Goal: Task Accomplishment & Management: Use online tool/utility

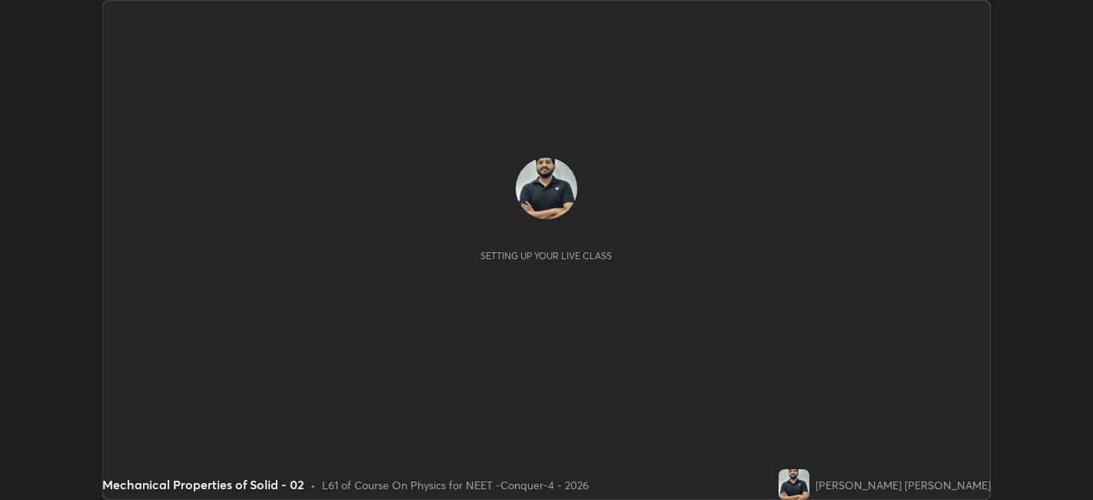
scroll to position [500, 1093]
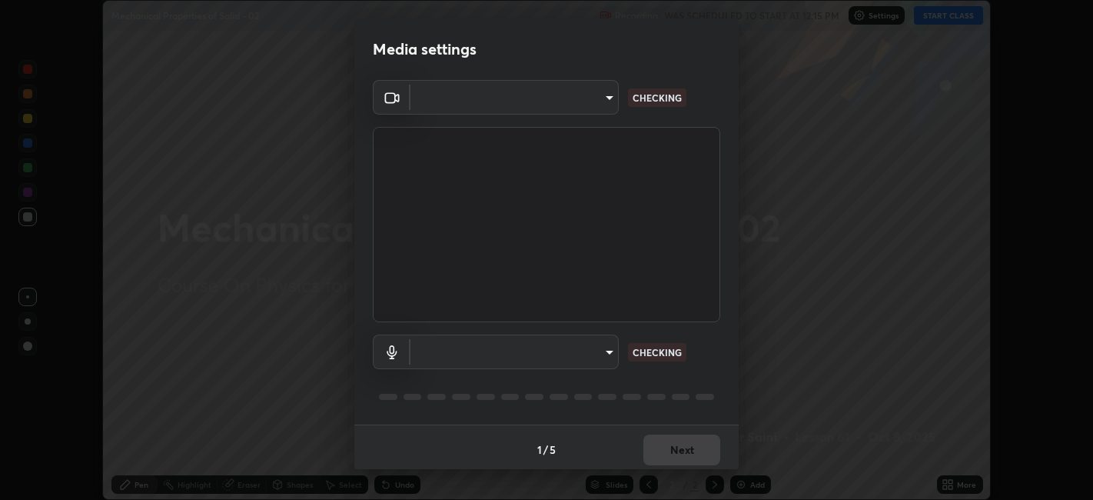
type input "a2c9e0304fea7a197325265949ed38064ec23766b16e4a4df4757bcf8ee53c87"
type input "default"
click at [436, 395] on div at bounding box center [437, 397] width 18 height 6
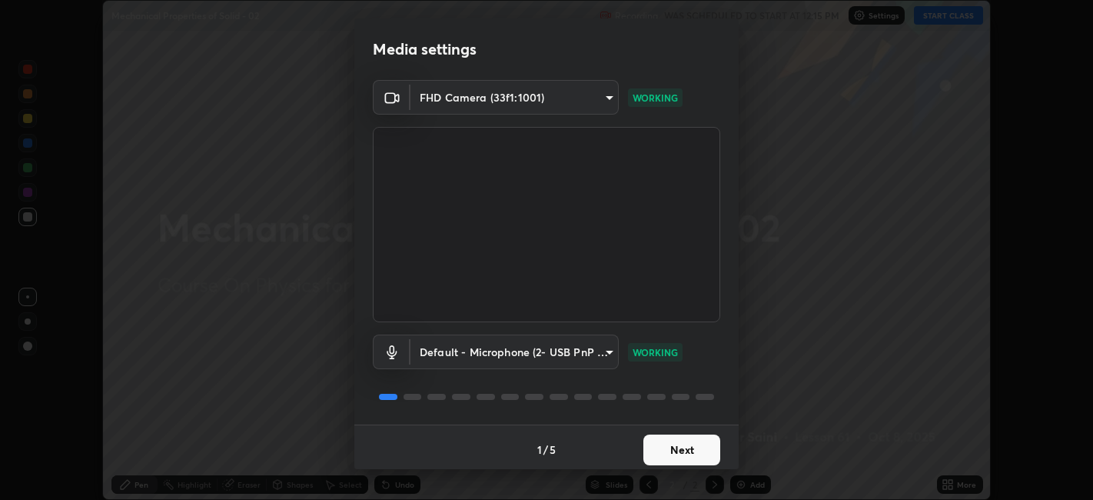
scroll to position [4, 0]
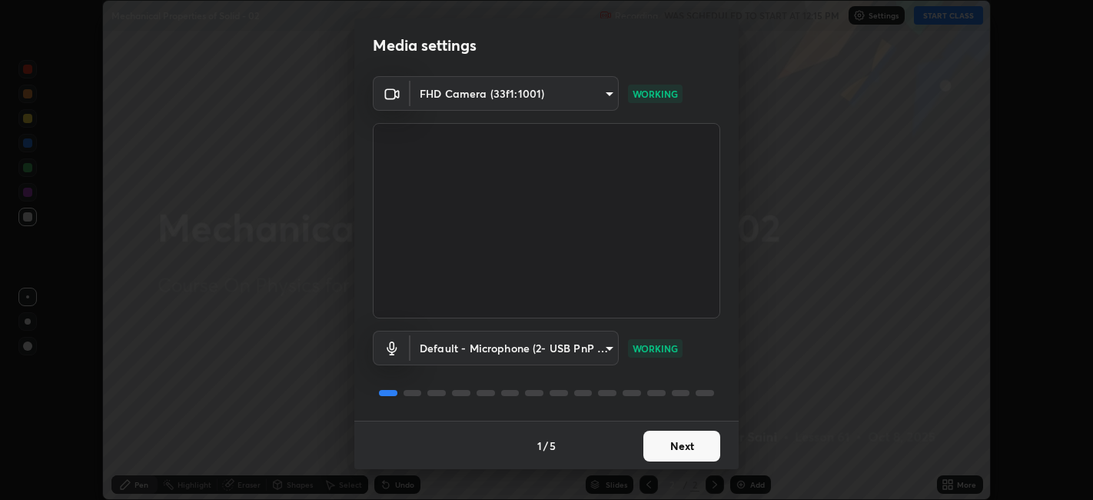
click at [688, 449] on button "Next" at bounding box center [682, 446] width 77 height 31
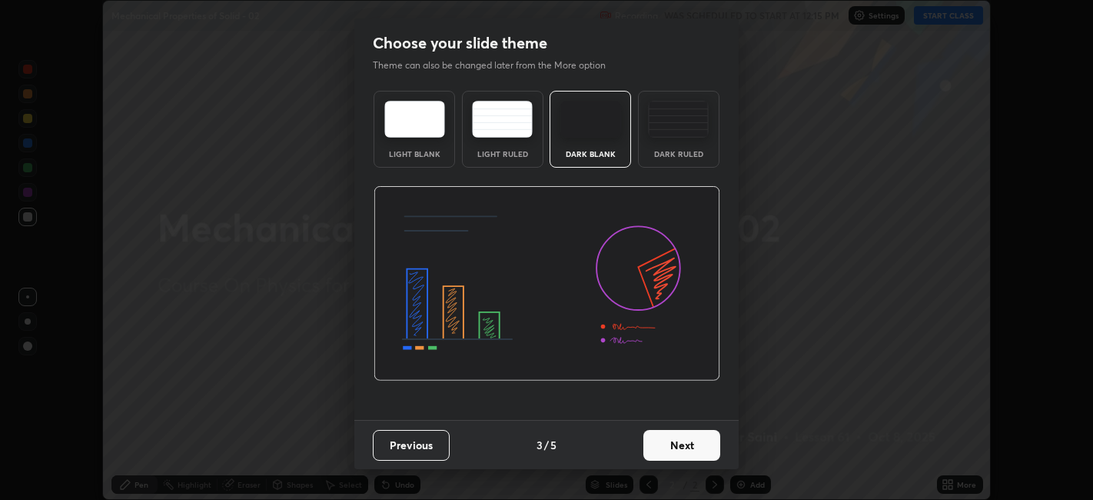
click at [697, 454] on button "Next" at bounding box center [682, 445] width 77 height 31
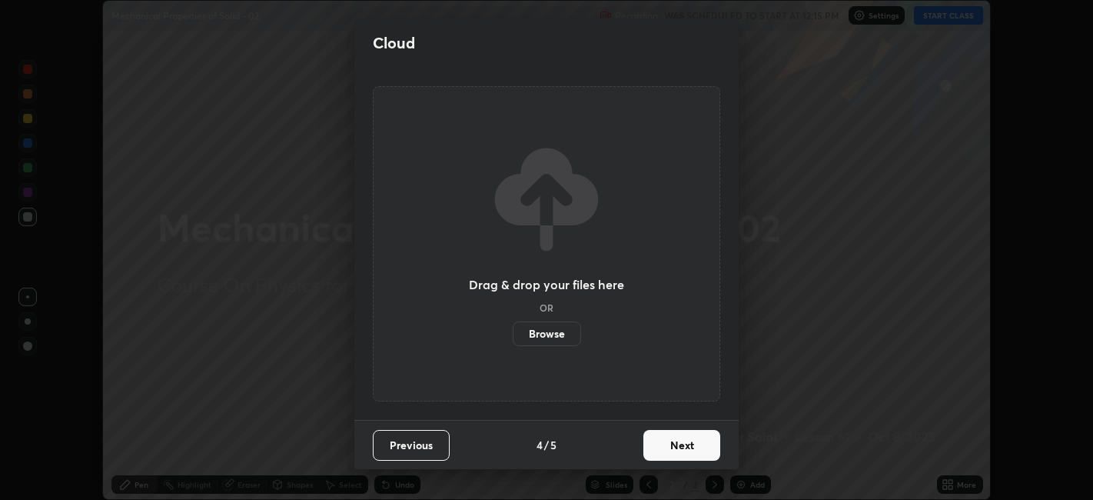
click at [706, 456] on button "Next" at bounding box center [682, 445] width 77 height 31
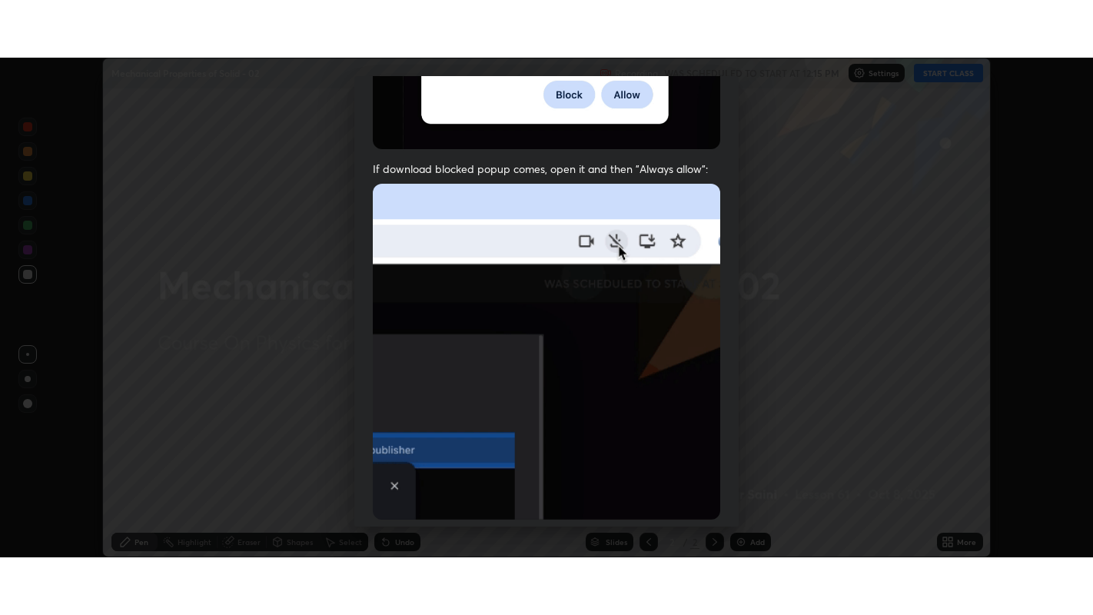
scroll to position [318, 0]
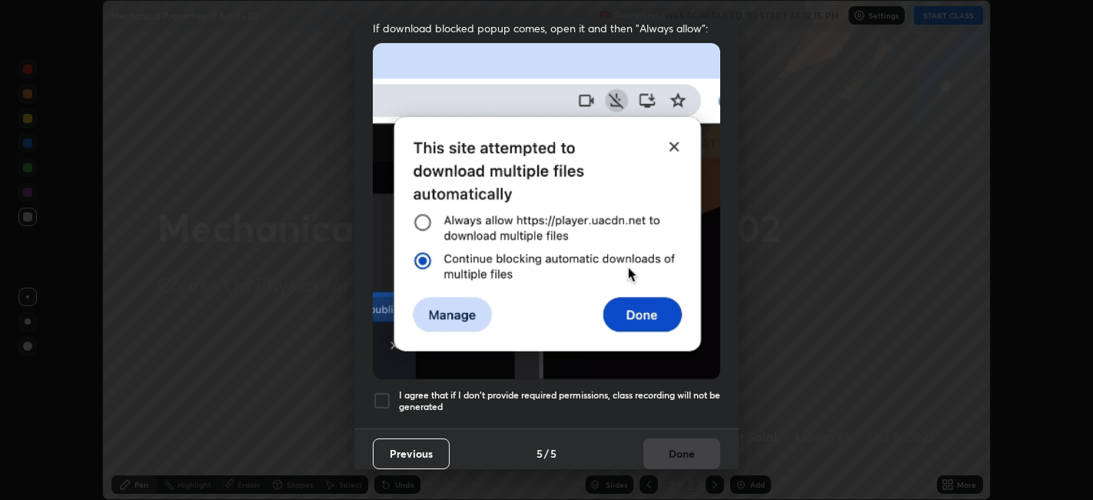
click at [380, 400] on div at bounding box center [382, 400] width 18 height 18
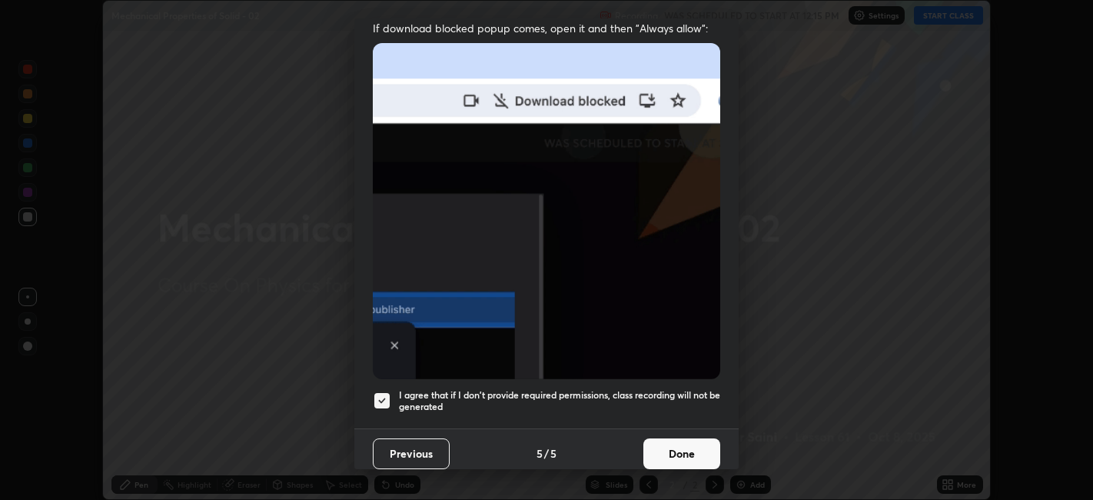
click at [672, 443] on button "Done" at bounding box center [682, 453] width 77 height 31
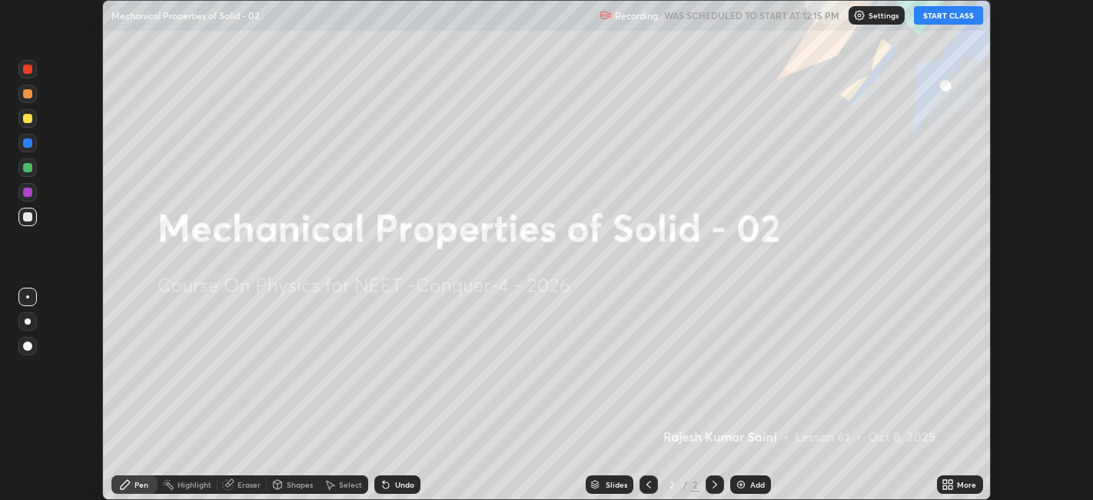
click at [951, 481] on icon at bounding box center [952, 482] width 4 height 4
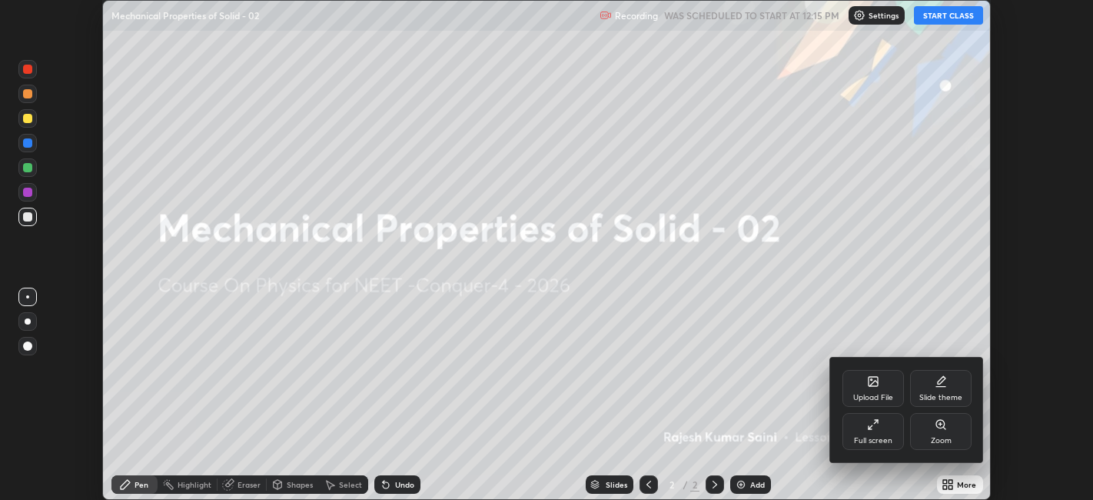
click at [896, 437] on div "Full screen" at bounding box center [874, 431] width 62 height 37
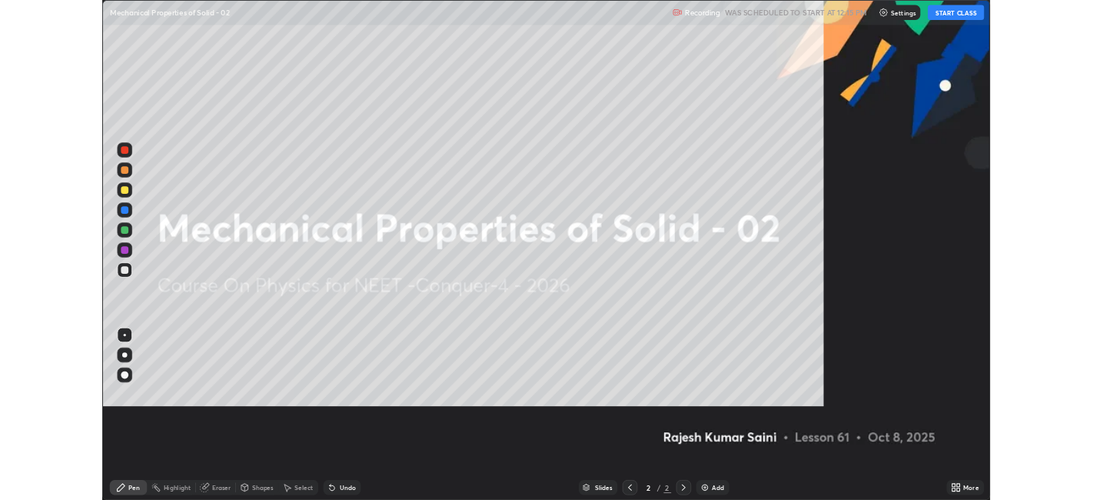
scroll to position [615, 1093]
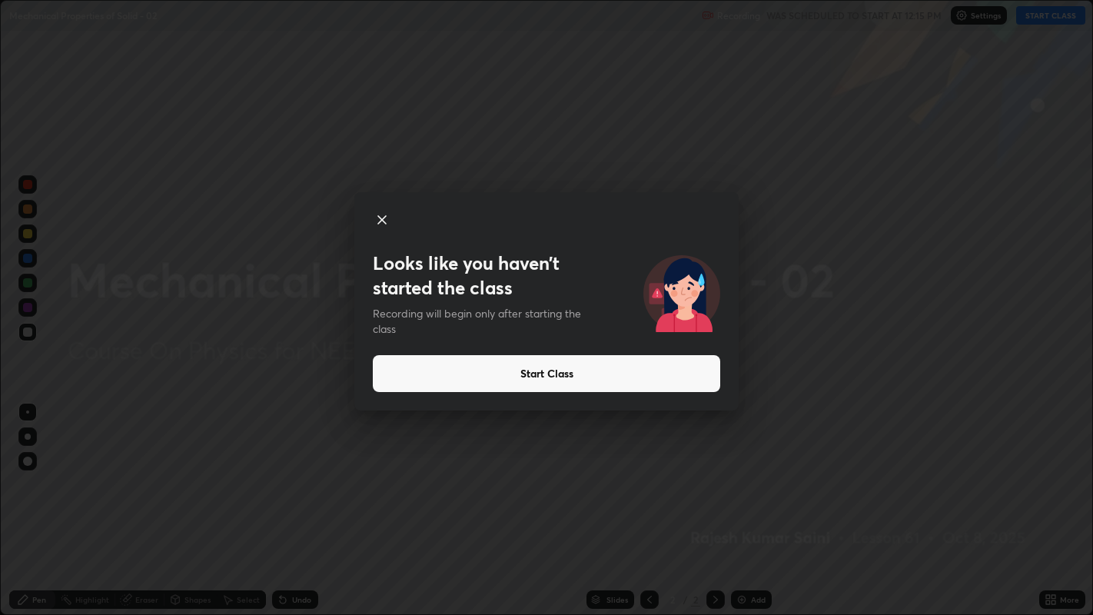
click at [653, 371] on button "Start Class" at bounding box center [547, 373] width 348 height 37
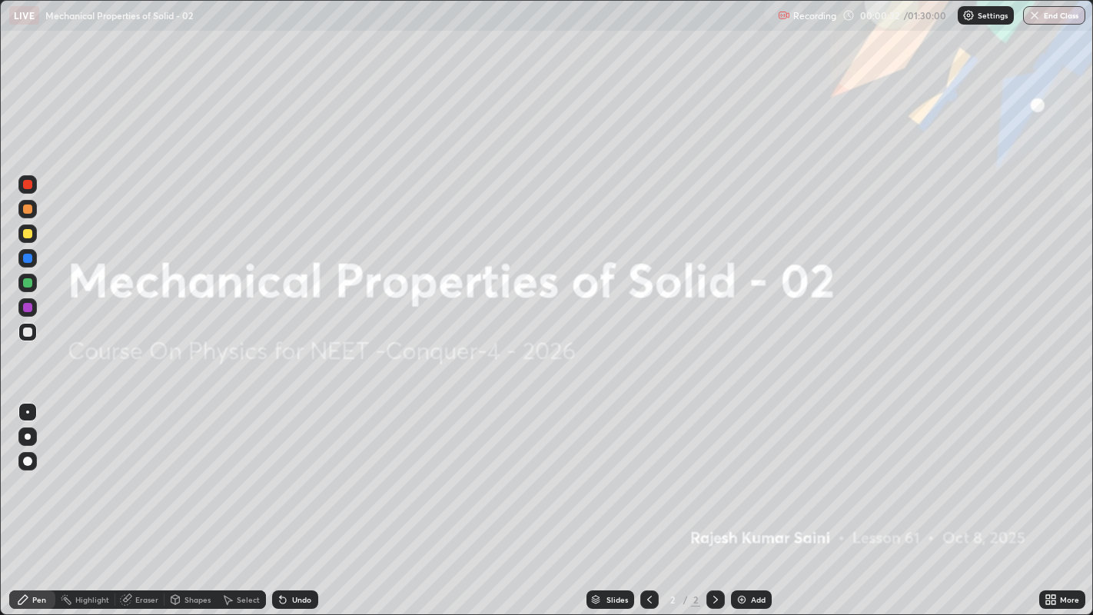
click at [736, 499] on img at bounding box center [742, 600] width 12 height 12
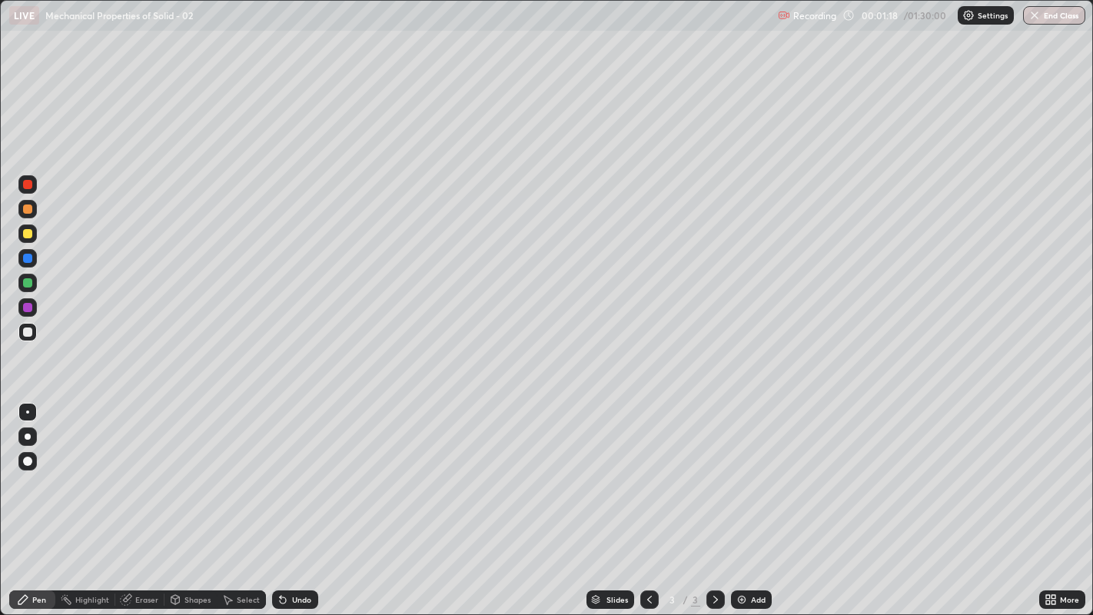
click at [27, 188] on div at bounding box center [27, 184] width 9 height 9
click at [27, 436] on div at bounding box center [28, 437] width 6 height 6
click at [26, 435] on div at bounding box center [28, 437] width 6 height 6
click at [26, 331] on div at bounding box center [27, 332] width 9 height 9
click at [26, 186] on div at bounding box center [27, 184] width 9 height 9
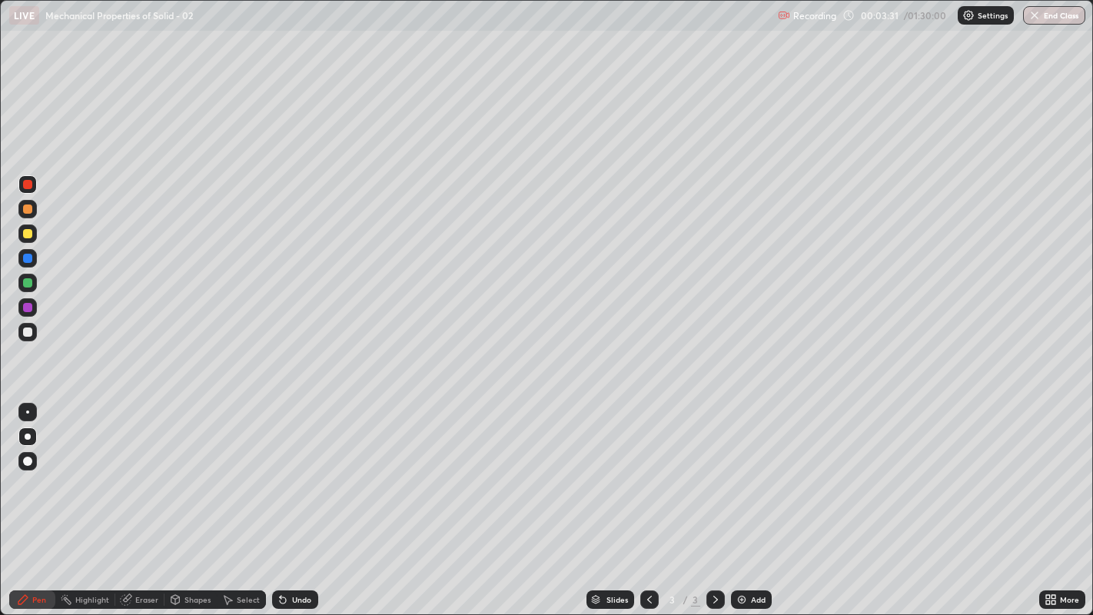
click at [26, 336] on div at bounding box center [27, 332] width 9 height 9
click at [201, 499] on div "Shapes" at bounding box center [198, 600] width 26 height 8
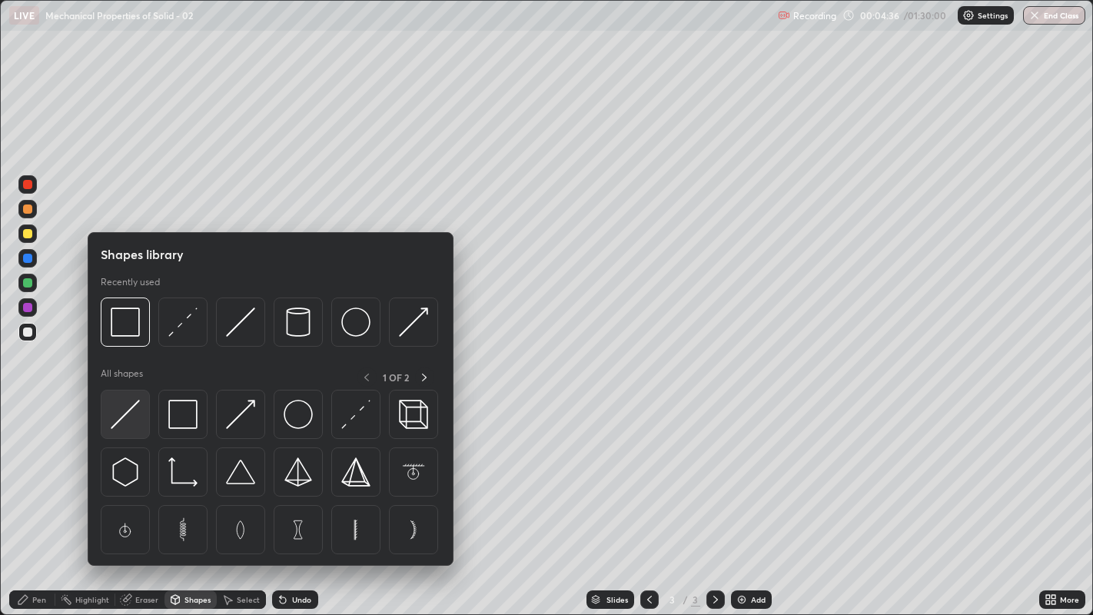
click at [141, 423] on div at bounding box center [125, 414] width 49 height 49
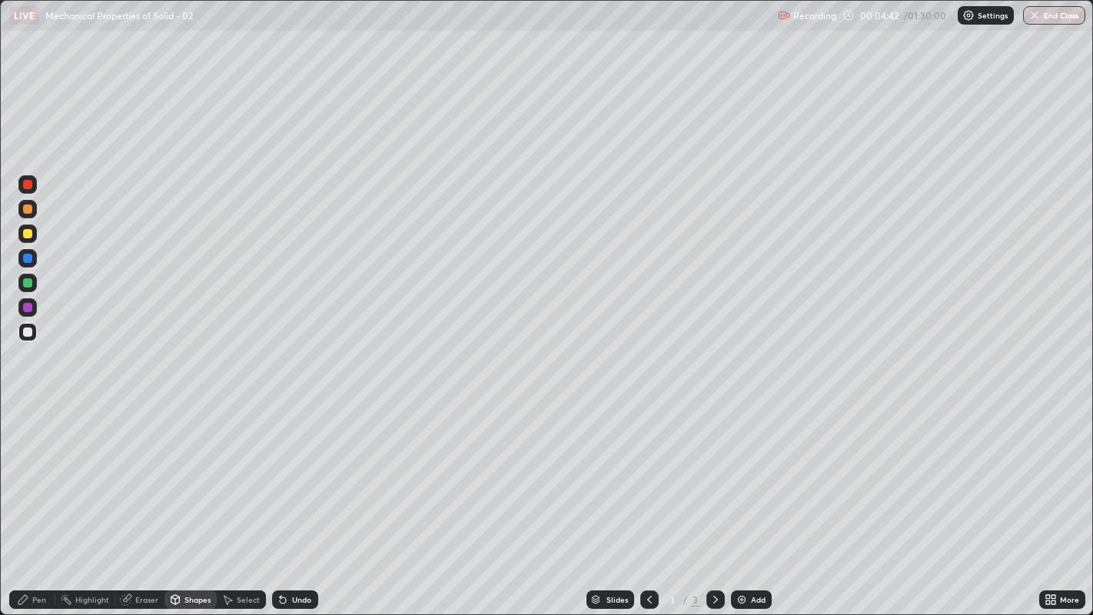
click at [29, 183] on div at bounding box center [27, 184] width 9 height 9
click at [50, 499] on div "Pen" at bounding box center [32, 600] width 46 height 18
click at [195, 499] on div "Shapes" at bounding box center [198, 600] width 26 height 8
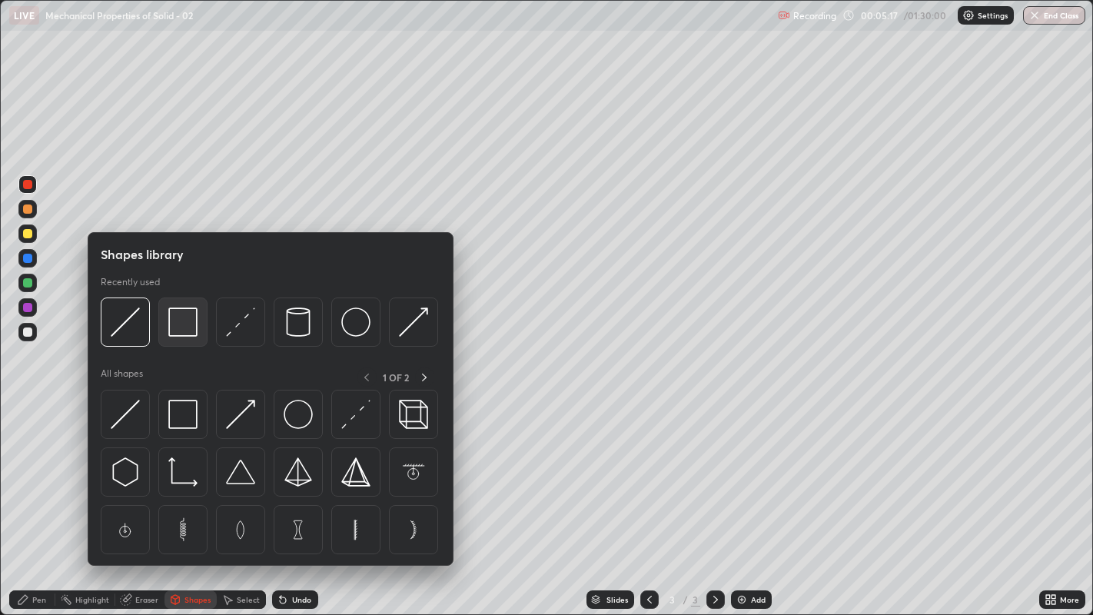
click at [188, 328] on img at bounding box center [182, 322] width 29 height 29
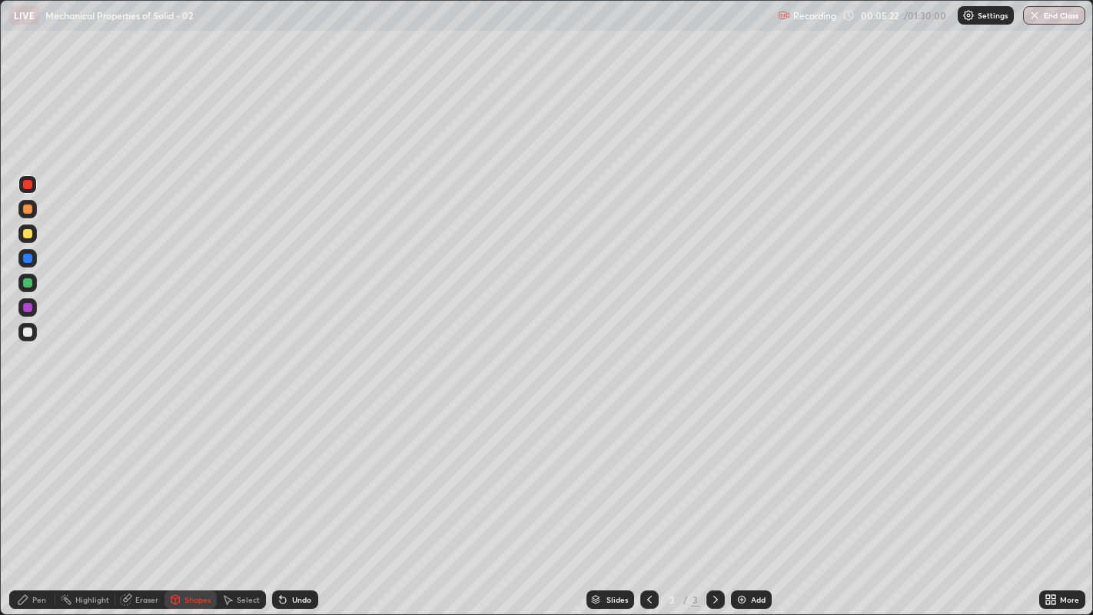
click at [192, 499] on div "Shapes" at bounding box center [198, 600] width 26 height 8
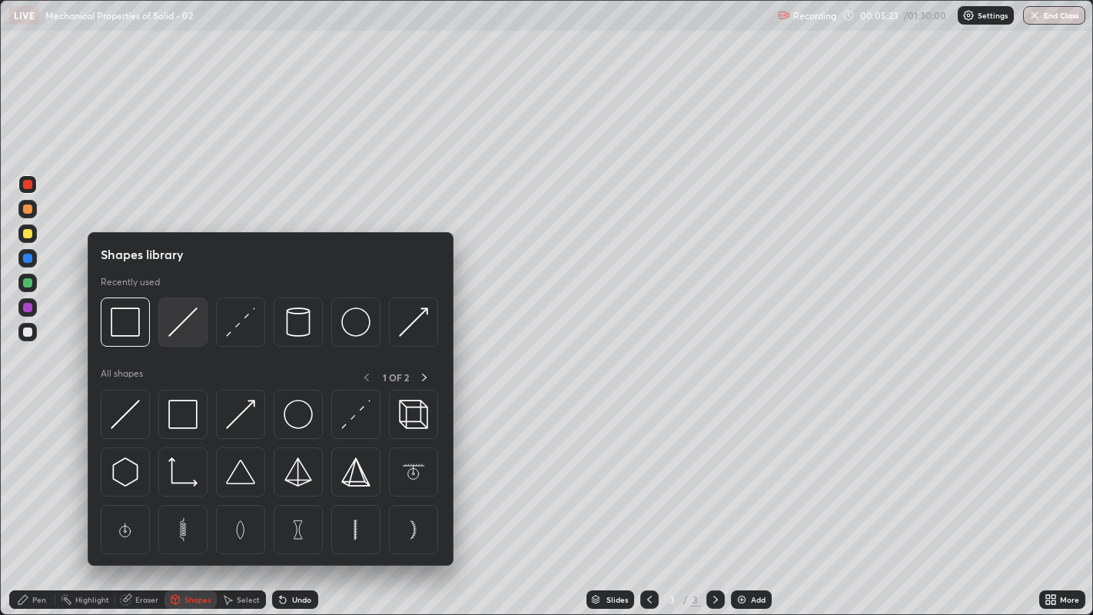
click at [178, 331] on img at bounding box center [182, 322] width 29 height 29
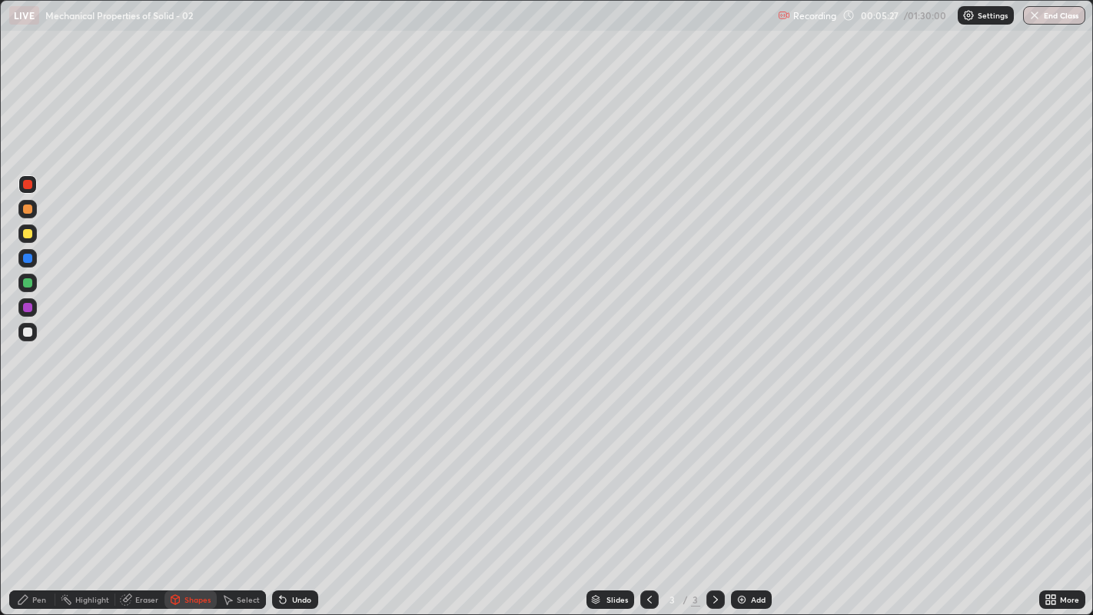
click at [39, 499] on div "Pen" at bounding box center [39, 600] width 14 height 8
click at [250, 499] on div "Select" at bounding box center [248, 600] width 23 height 8
click at [294, 499] on div "Undo" at bounding box center [301, 600] width 19 height 8
click at [44, 499] on div "Pen" at bounding box center [39, 600] width 14 height 8
click at [28, 334] on div at bounding box center [27, 332] width 9 height 9
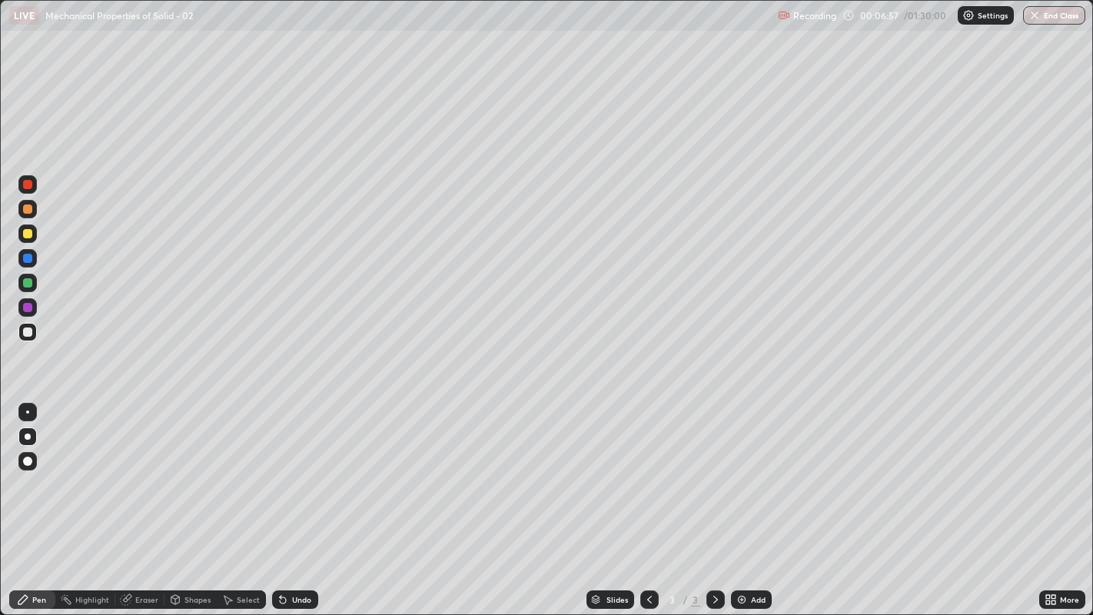
click at [35, 308] on div at bounding box center [27, 307] width 18 height 18
click at [26, 334] on div at bounding box center [27, 332] width 9 height 9
click at [303, 499] on div "Undo" at bounding box center [301, 600] width 19 height 8
click at [302, 499] on div "Undo" at bounding box center [301, 600] width 19 height 8
click at [38, 313] on div at bounding box center [27, 307] width 25 height 25
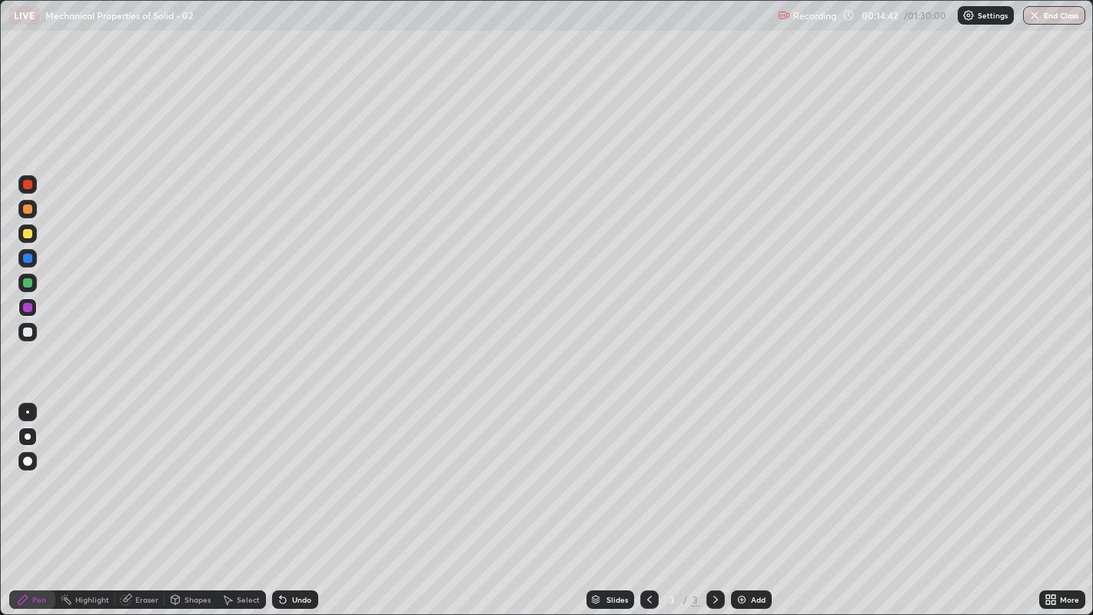
click at [137, 499] on div "Eraser" at bounding box center [146, 600] width 23 height 8
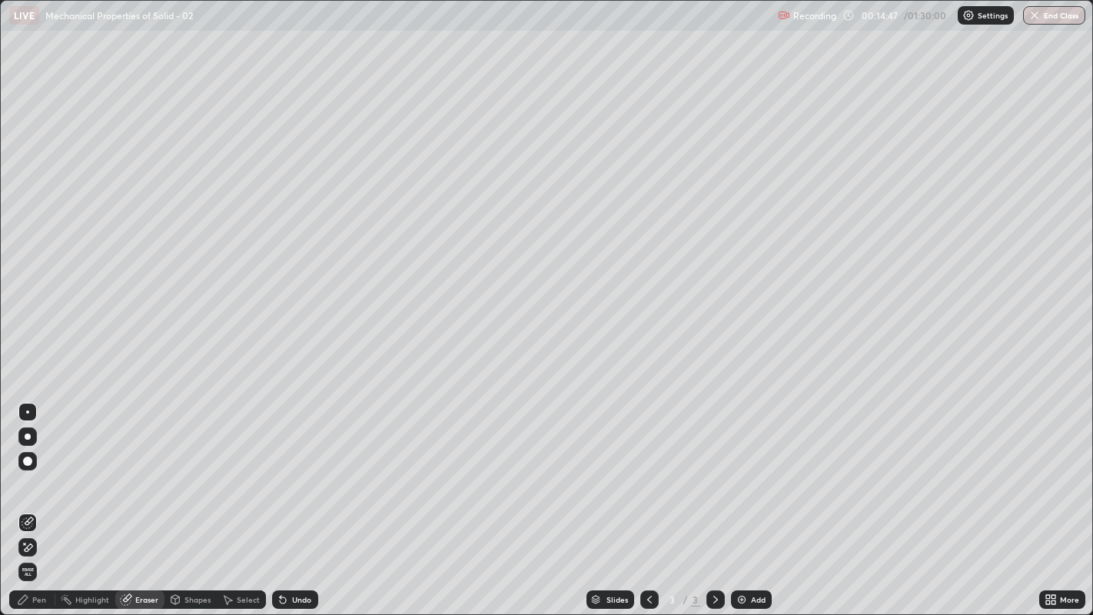
click at [34, 499] on div "Pen" at bounding box center [39, 600] width 14 height 8
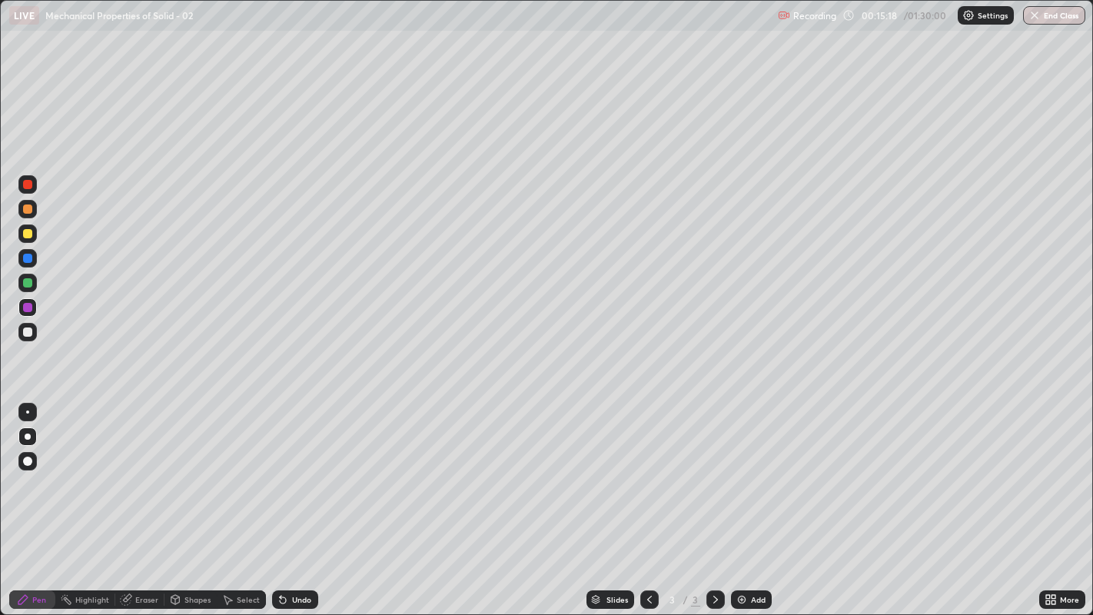
click at [124, 499] on icon at bounding box center [126, 600] width 12 height 12
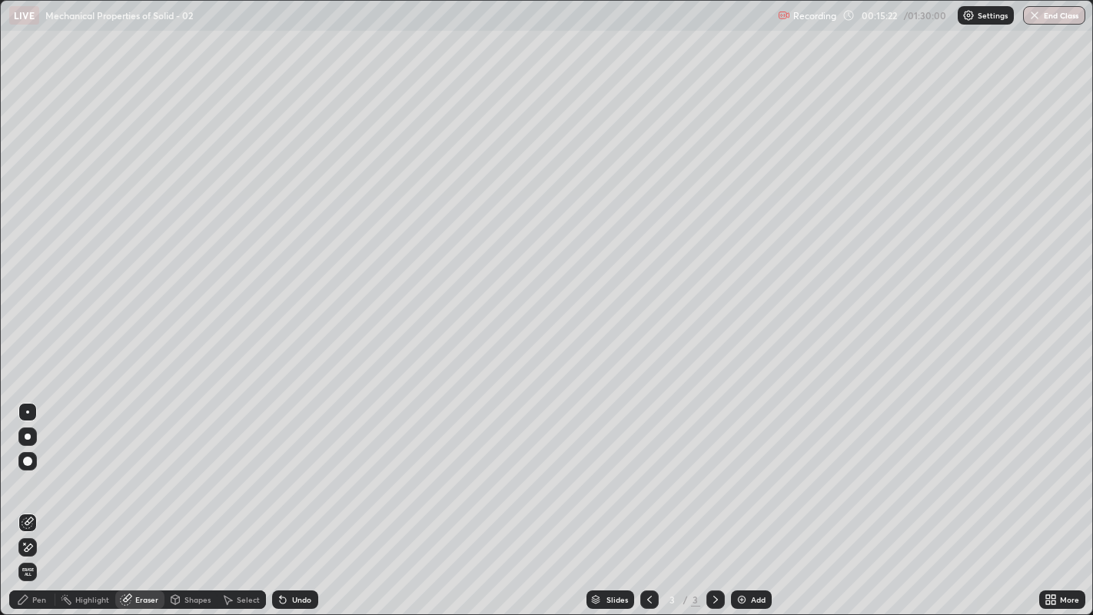
click at [41, 499] on div "Pen" at bounding box center [39, 600] width 14 height 8
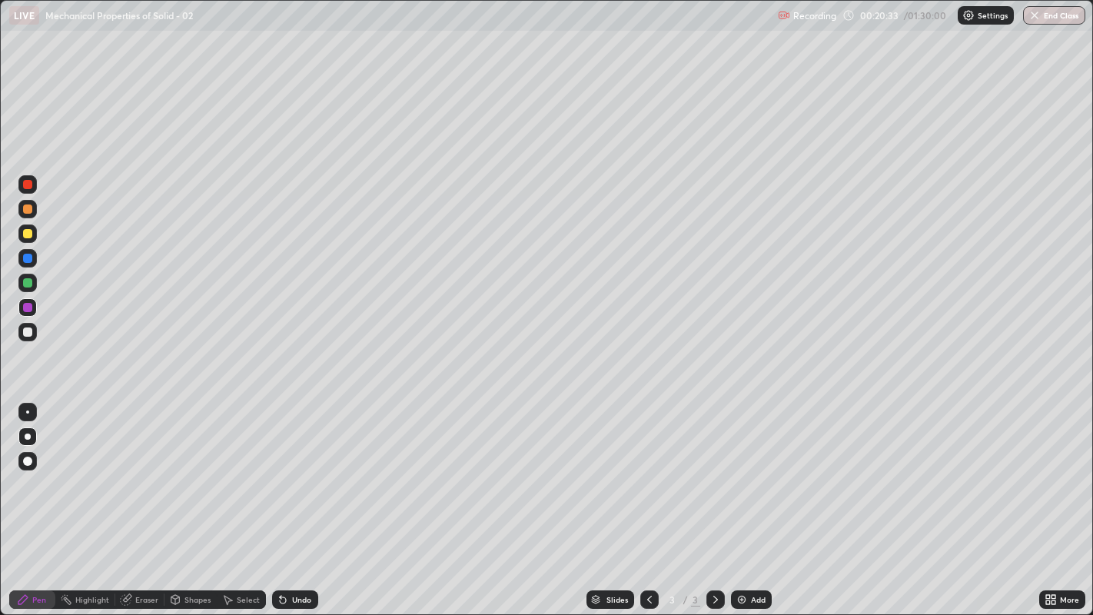
click at [742, 499] on img at bounding box center [742, 600] width 12 height 12
click at [744, 499] on img at bounding box center [742, 600] width 12 height 12
click at [199, 499] on div "Shapes" at bounding box center [198, 600] width 26 height 8
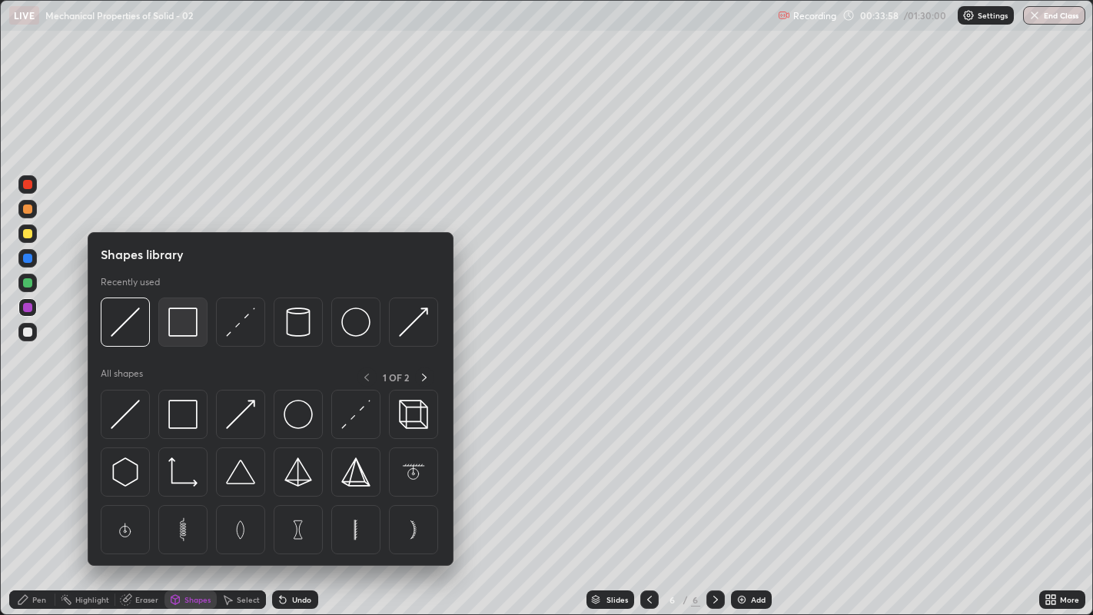
click at [181, 329] on img at bounding box center [182, 322] width 29 height 29
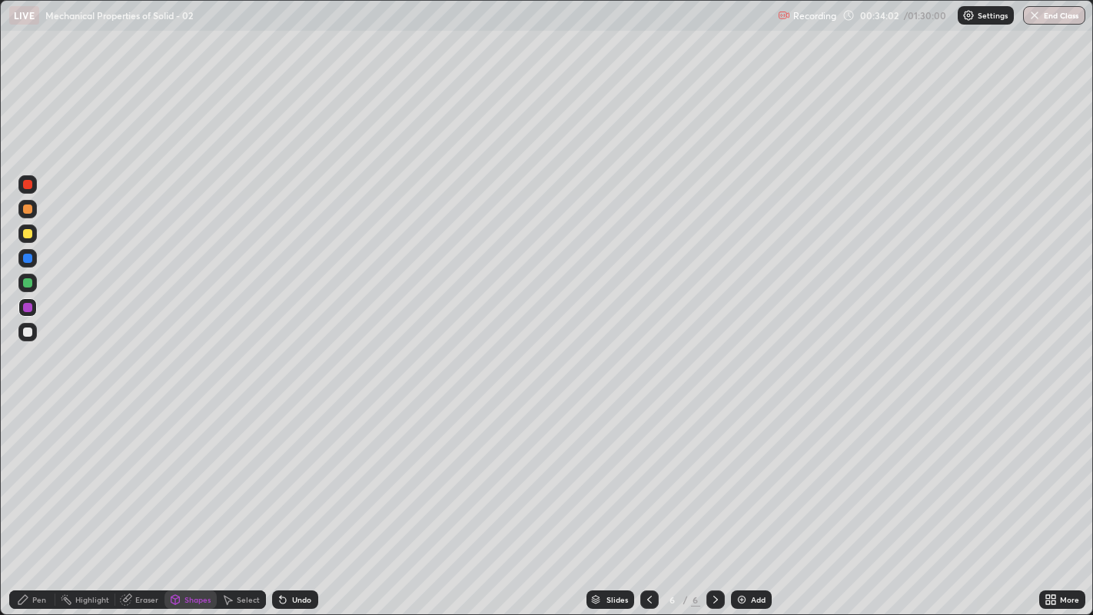
click at [38, 499] on div "Pen" at bounding box center [39, 600] width 14 height 8
click at [736, 499] on img at bounding box center [742, 600] width 12 height 12
click at [27, 188] on div at bounding box center [27, 184] width 9 height 9
click at [28, 331] on div at bounding box center [27, 332] width 9 height 9
click at [742, 499] on img at bounding box center [742, 600] width 12 height 12
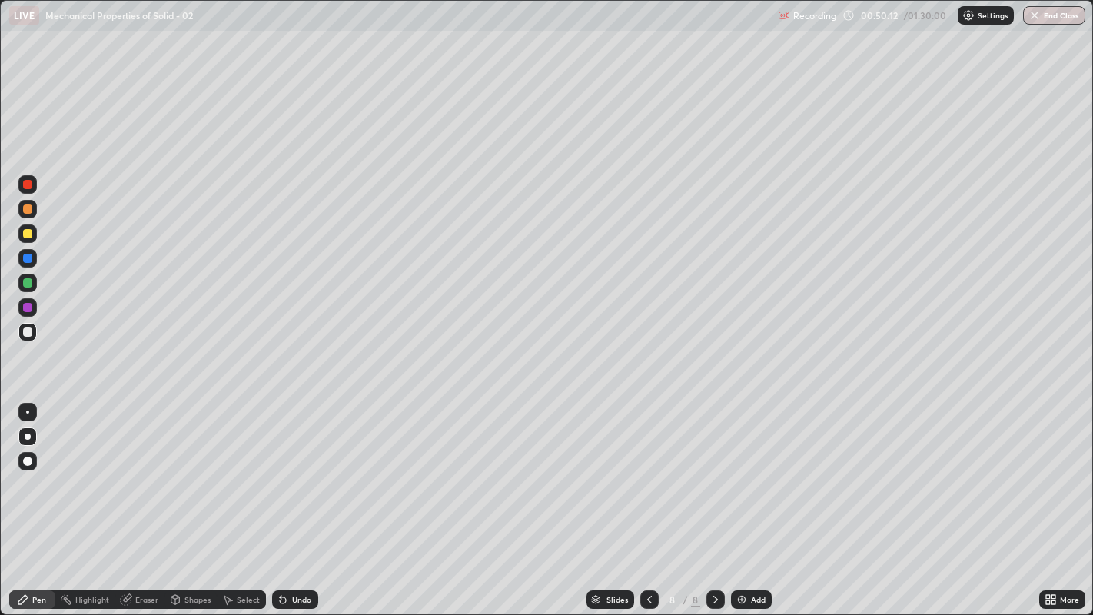
click at [26, 285] on div at bounding box center [27, 282] width 9 height 9
click at [246, 499] on div "Select" at bounding box center [248, 600] width 23 height 8
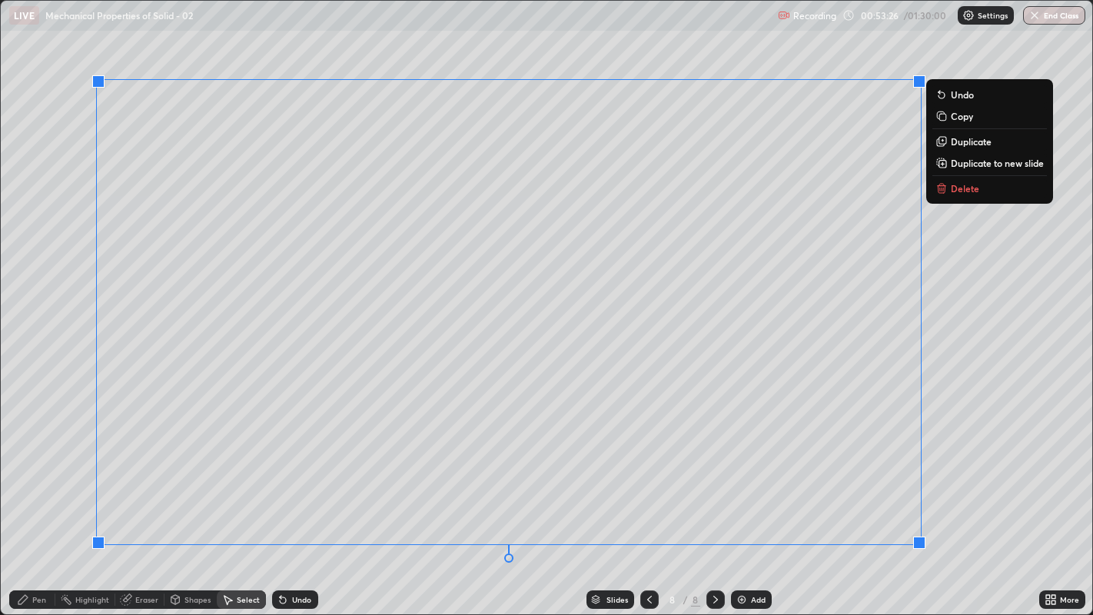
click at [953, 194] on p "Delete" at bounding box center [965, 188] width 28 height 12
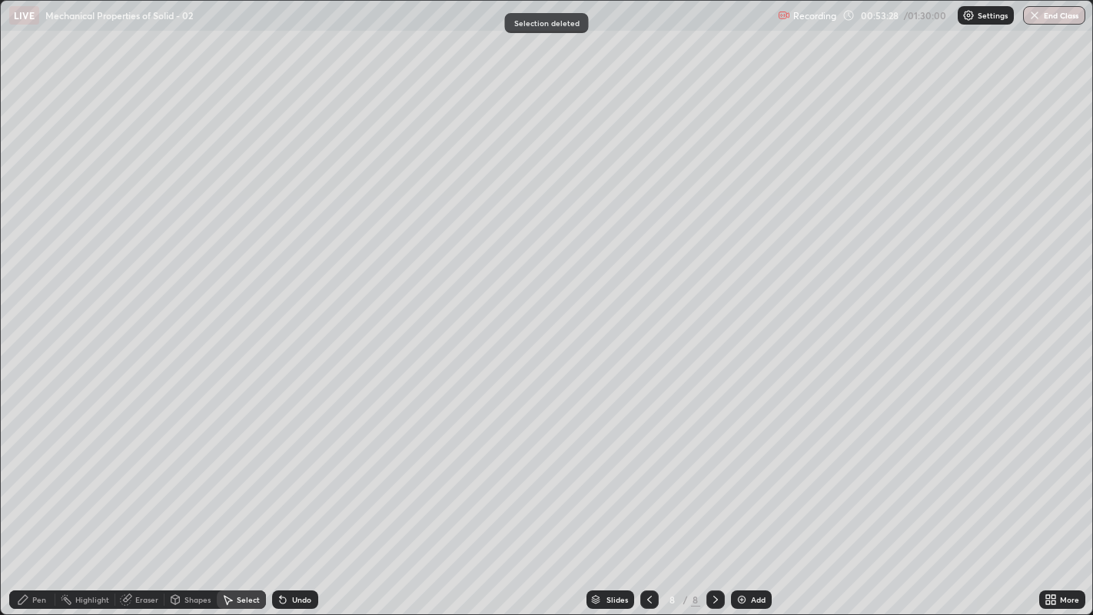
click at [44, 499] on div "Pen" at bounding box center [39, 600] width 14 height 8
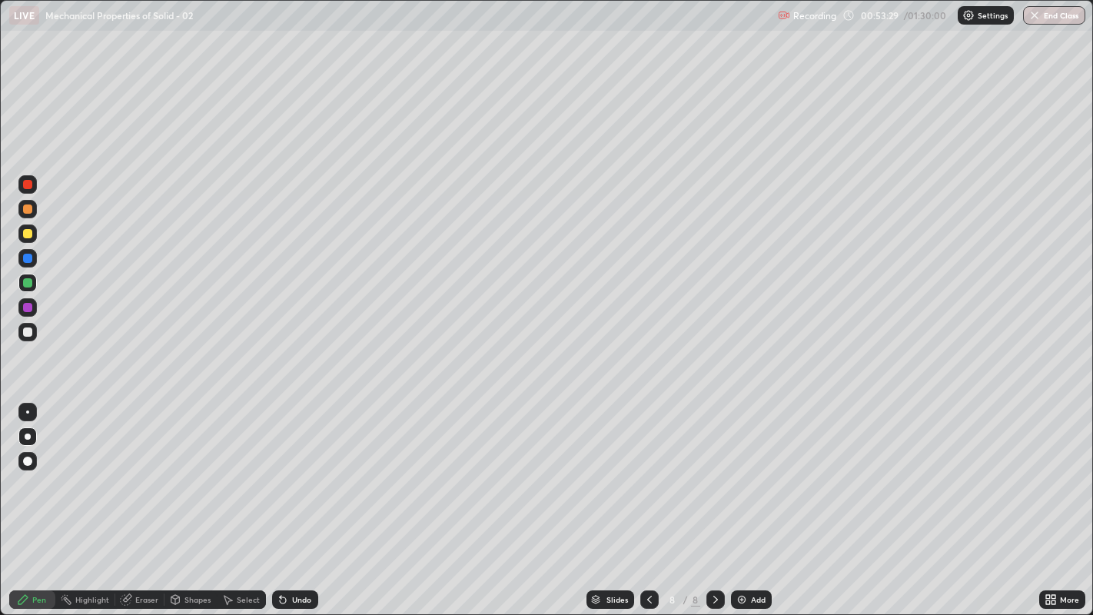
click at [27, 181] on div at bounding box center [27, 184] width 9 height 9
click at [26, 328] on div at bounding box center [27, 332] width 9 height 9
click at [193, 499] on div "Shapes" at bounding box center [198, 600] width 26 height 8
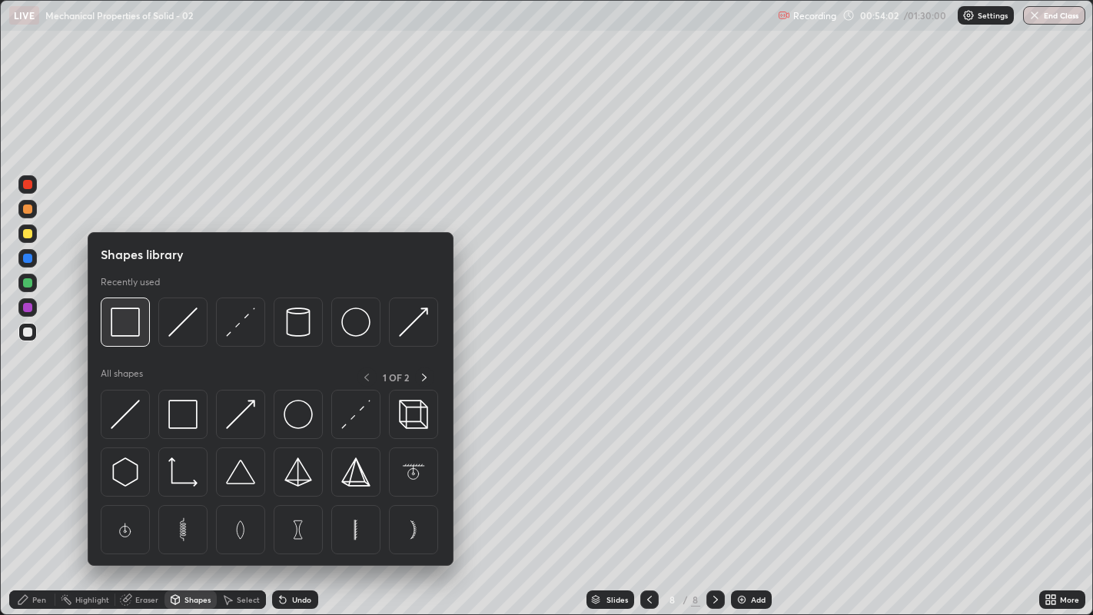
click at [128, 331] on img at bounding box center [125, 322] width 29 height 29
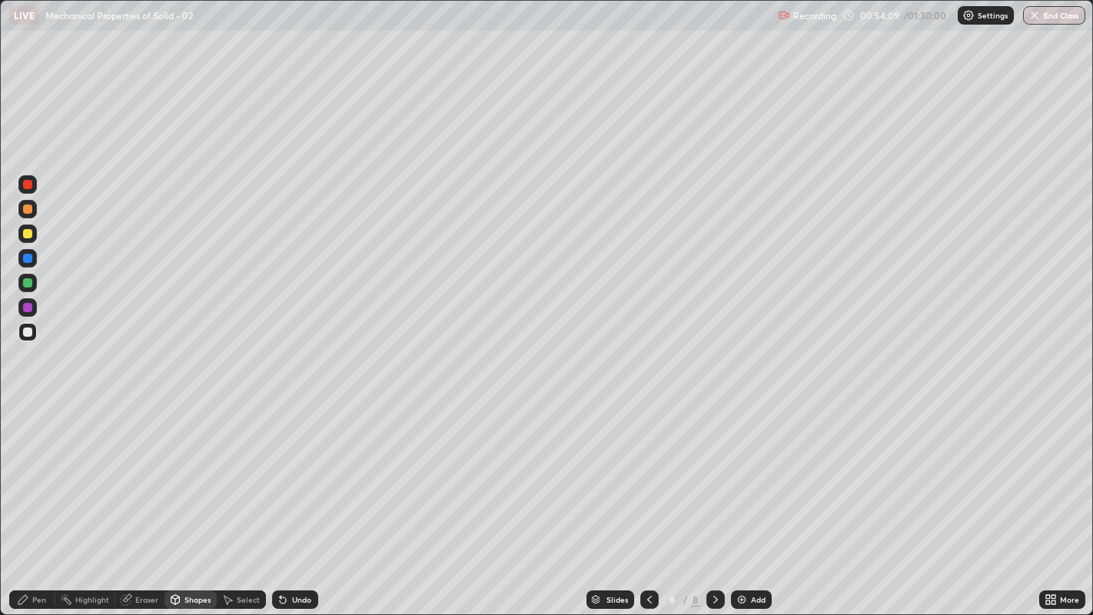
click at [42, 499] on div "Pen" at bounding box center [39, 600] width 14 height 8
click at [28, 234] on div at bounding box center [27, 233] width 9 height 9
click at [28, 331] on div at bounding box center [27, 332] width 9 height 9
click at [26, 281] on div at bounding box center [27, 282] width 9 height 9
click at [26, 308] on div at bounding box center [27, 307] width 9 height 9
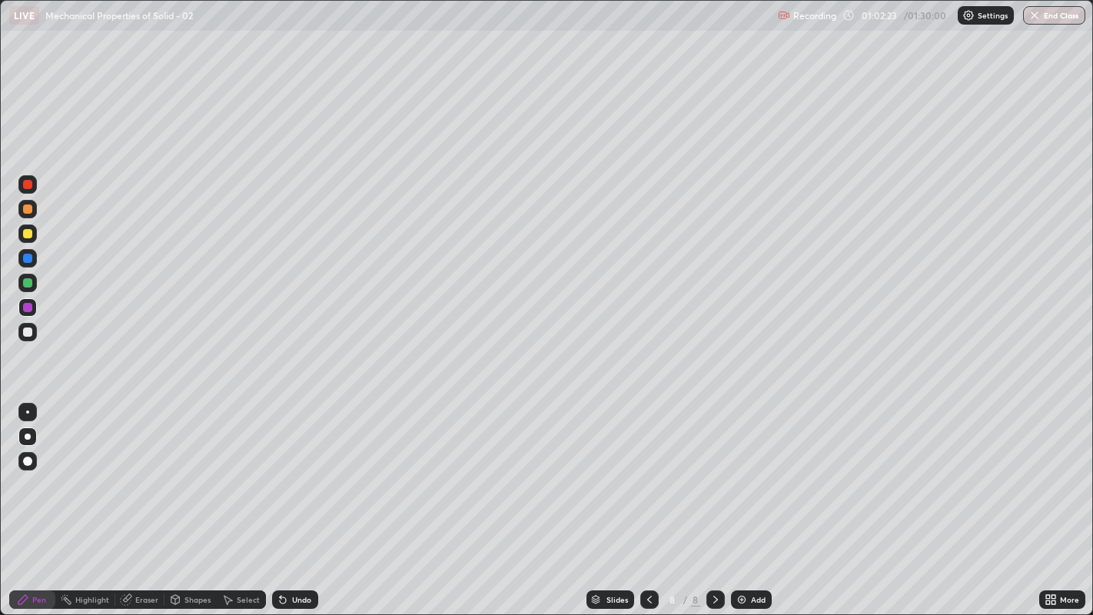
click at [191, 499] on div "Shapes" at bounding box center [198, 600] width 26 height 8
click at [237, 499] on div "Select" at bounding box center [248, 600] width 23 height 8
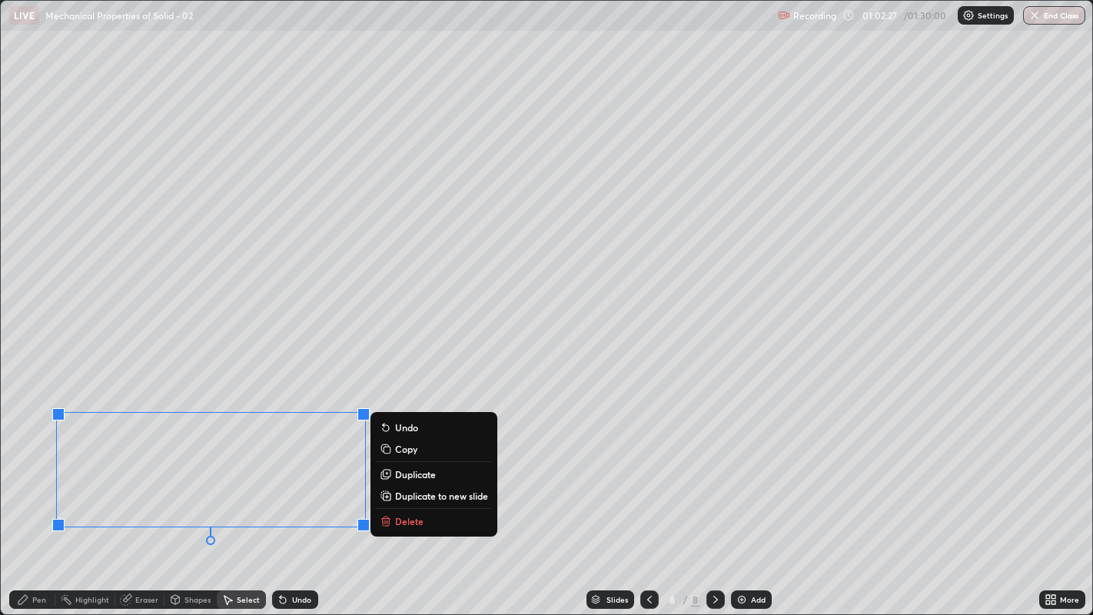
click at [398, 499] on p "Delete" at bounding box center [409, 521] width 28 height 12
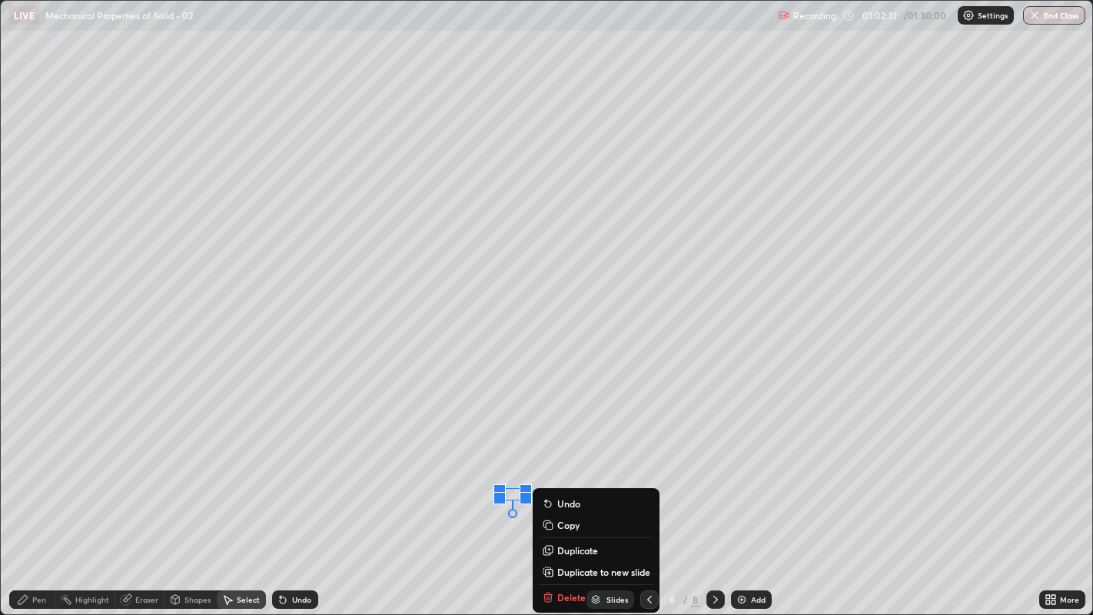
click at [473, 499] on div "0 ° Undo Copy Duplicate Duplicate to new slide Delete" at bounding box center [547, 308] width 1093 height 614
click at [544, 499] on div "Slides 8 / 8 Add" at bounding box center [678, 599] width 721 height 31
click at [332, 499] on div "0 ° Undo Copy Duplicate Duplicate to new slide Delete" at bounding box center [547, 308] width 1093 height 614
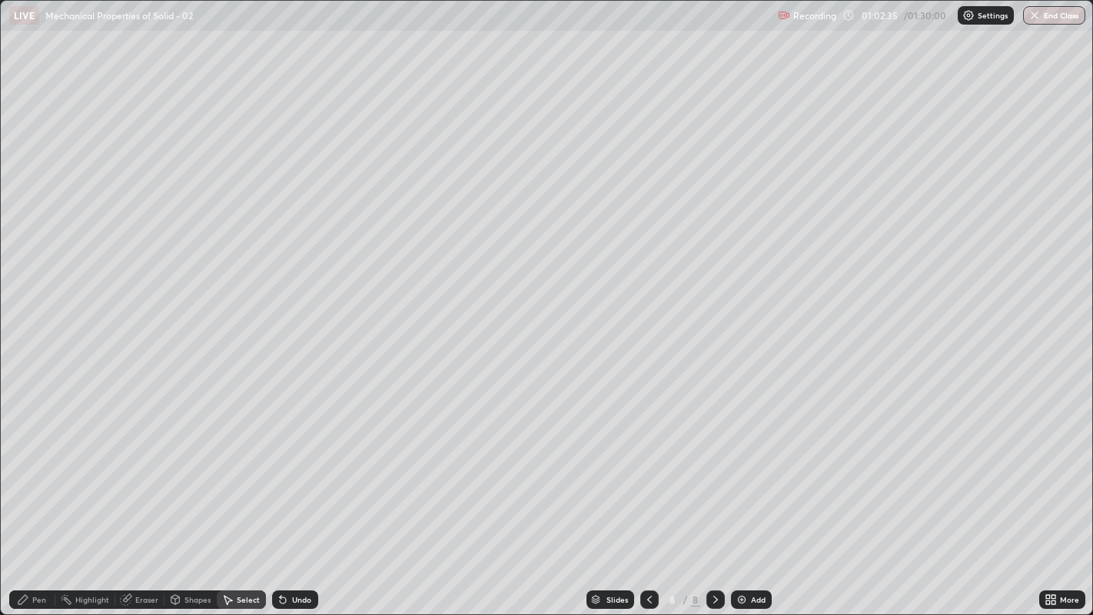
click at [45, 499] on div "Pen" at bounding box center [32, 600] width 46 height 18
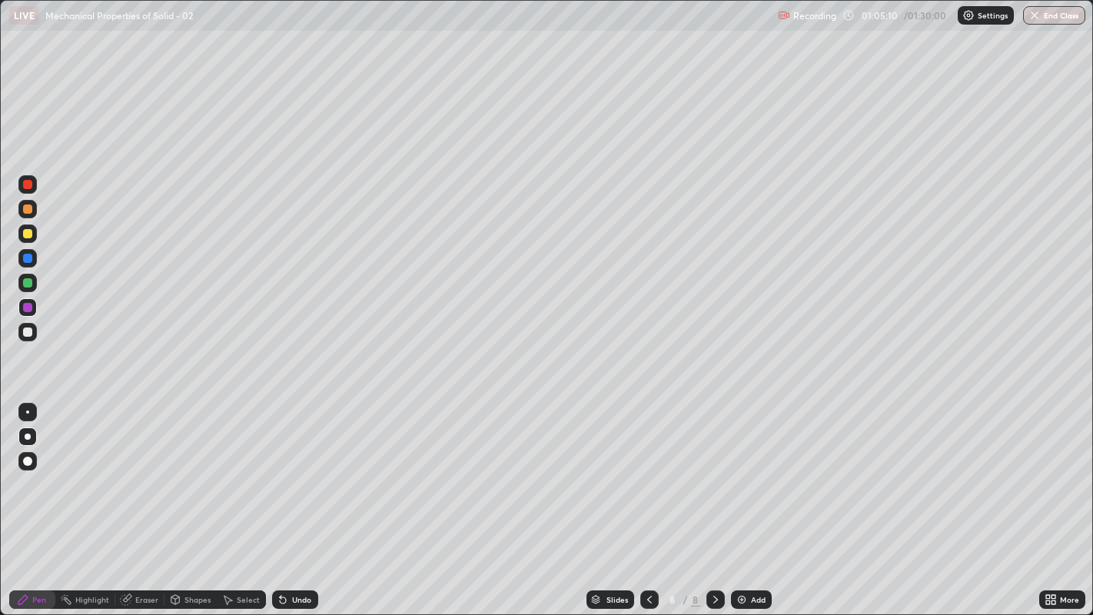
click at [744, 499] on img at bounding box center [742, 600] width 12 height 12
click at [30, 188] on div at bounding box center [27, 184] width 9 height 9
click at [27, 332] on div at bounding box center [27, 332] width 9 height 9
click at [27, 235] on div at bounding box center [27, 233] width 9 height 9
click at [238, 499] on div "Select" at bounding box center [248, 600] width 23 height 8
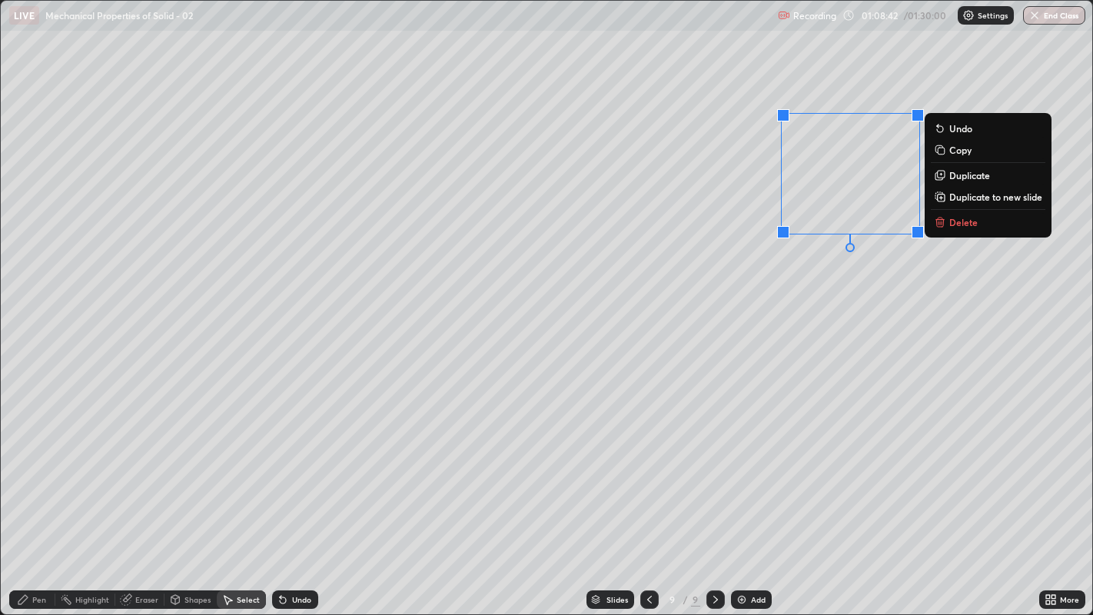
click at [959, 228] on p "Delete" at bounding box center [964, 222] width 28 height 12
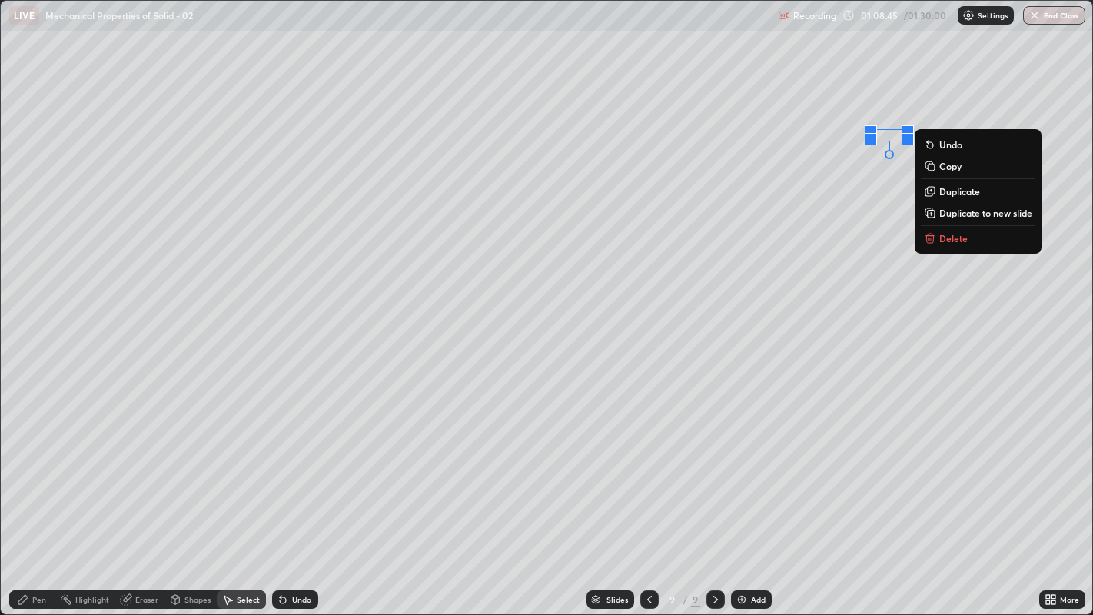
click at [949, 244] on button "Delete" at bounding box center [978, 238] width 115 height 18
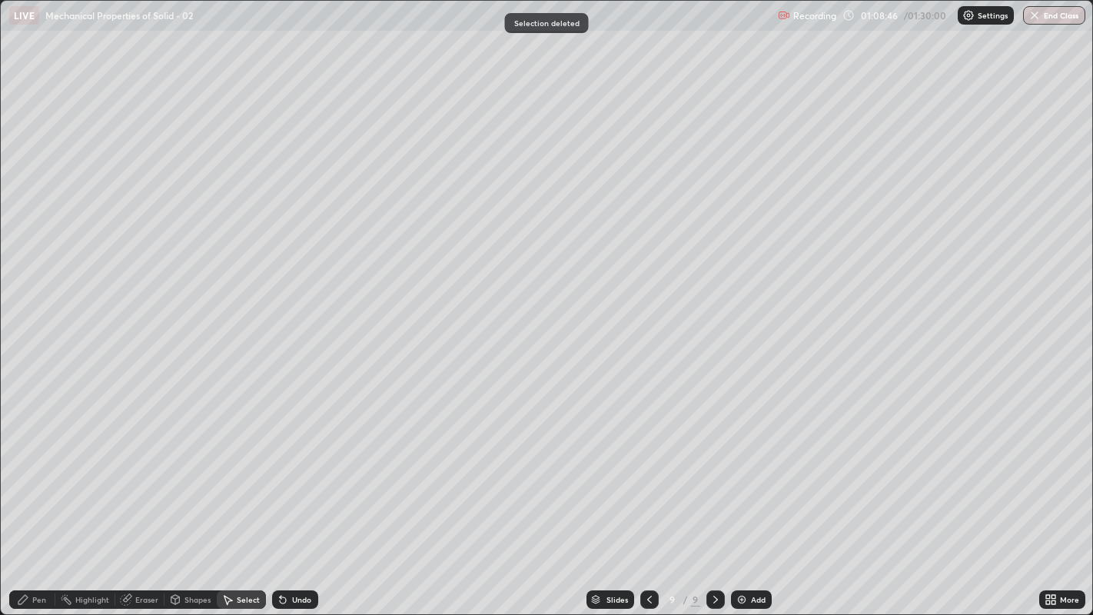
click at [47, 499] on div "Pen" at bounding box center [32, 600] width 46 height 18
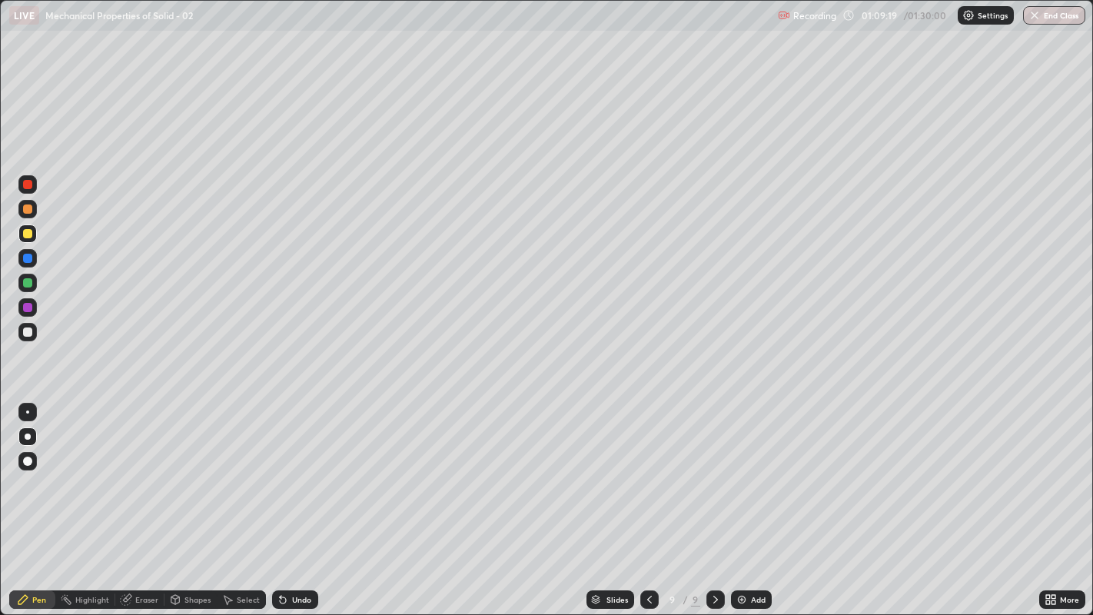
click at [25, 284] on div at bounding box center [27, 282] width 9 height 9
click at [29, 333] on div at bounding box center [27, 332] width 9 height 9
click at [744, 499] on img at bounding box center [742, 600] width 12 height 12
click at [647, 499] on icon at bounding box center [649, 600] width 12 height 12
click at [713, 499] on icon at bounding box center [716, 600] width 12 height 12
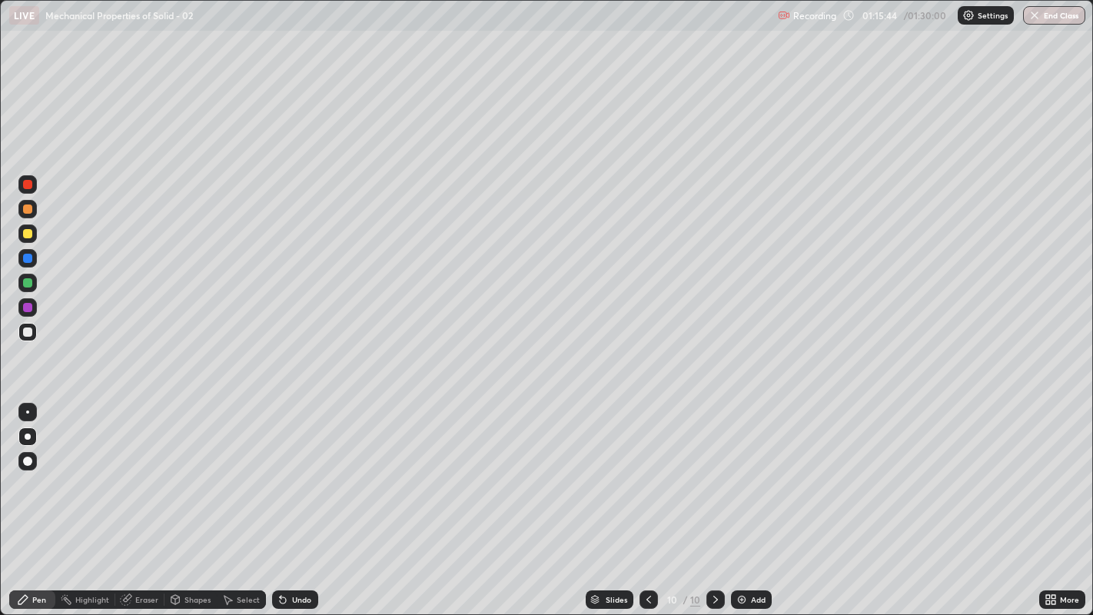
click at [249, 499] on div "Select" at bounding box center [248, 600] width 23 height 8
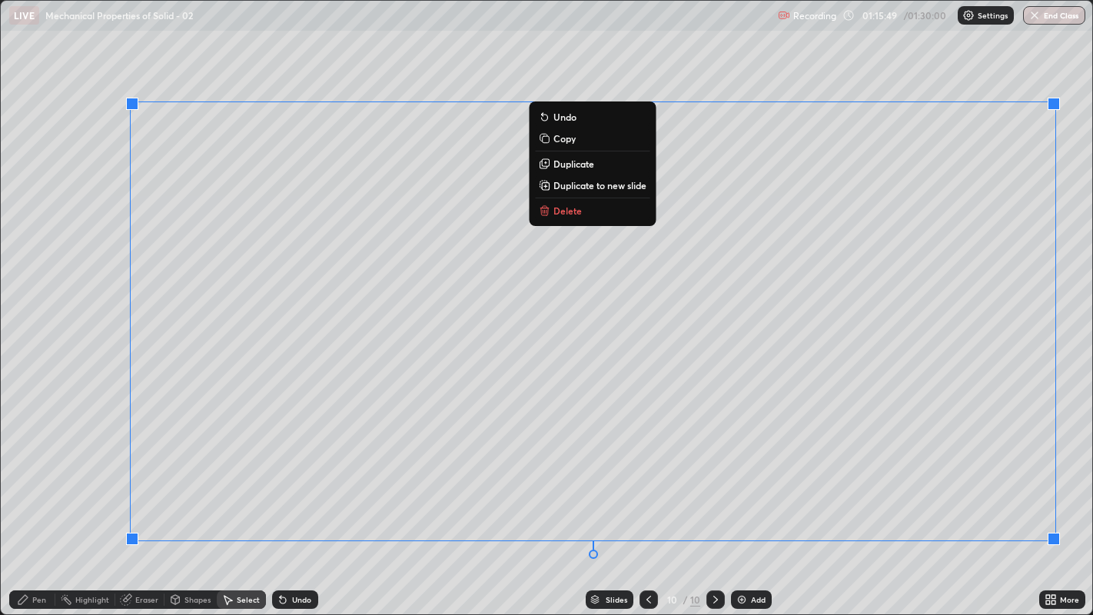
click at [573, 211] on p "Delete" at bounding box center [568, 211] width 28 height 12
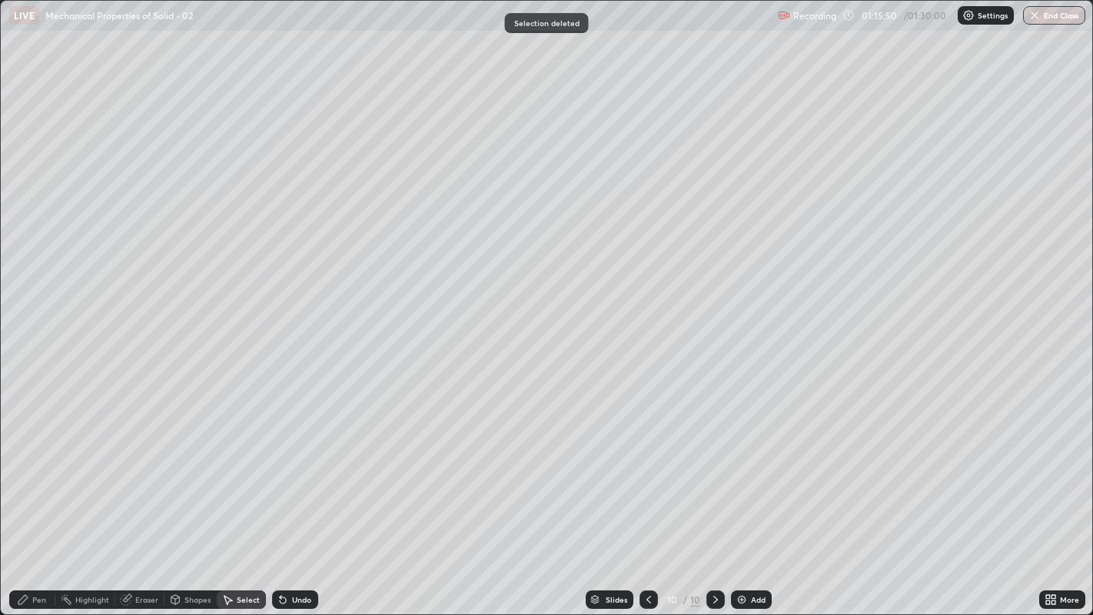
click at [50, 499] on div "Pen" at bounding box center [32, 600] width 46 height 18
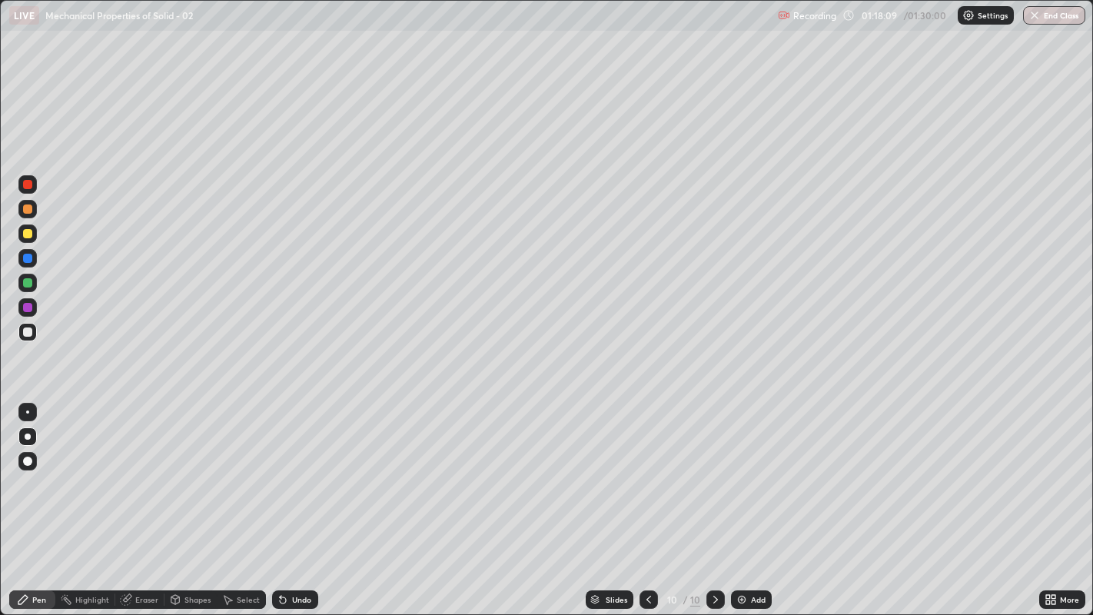
click at [647, 499] on icon at bounding box center [649, 600] width 12 height 12
click at [1046, 17] on button "End Class" at bounding box center [1054, 15] width 62 height 18
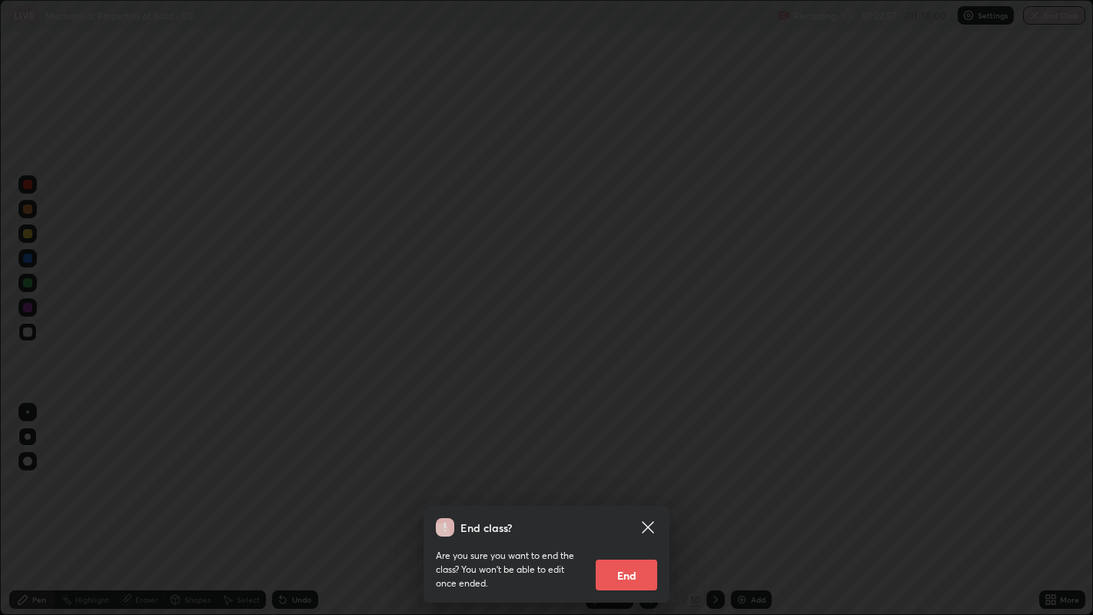
click at [632, 499] on button "End" at bounding box center [627, 575] width 62 height 31
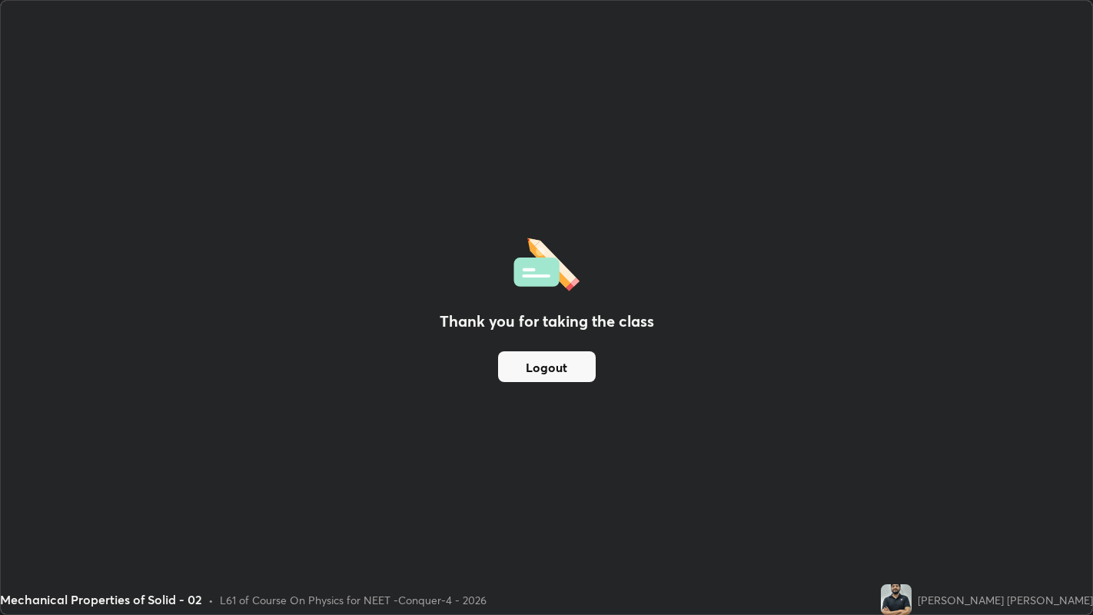
click at [574, 368] on button "Logout" at bounding box center [547, 366] width 98 height 31
click at [567, 365] on button "Logout" at bounding box center [547, 366] width 98 height 31
click at [566, 368] on button "Logout" at bounding box center [547, 366] width 98 height 31
click at [573, 374] on button "Logout" at bounding box center [547, 366] width 98 height 31
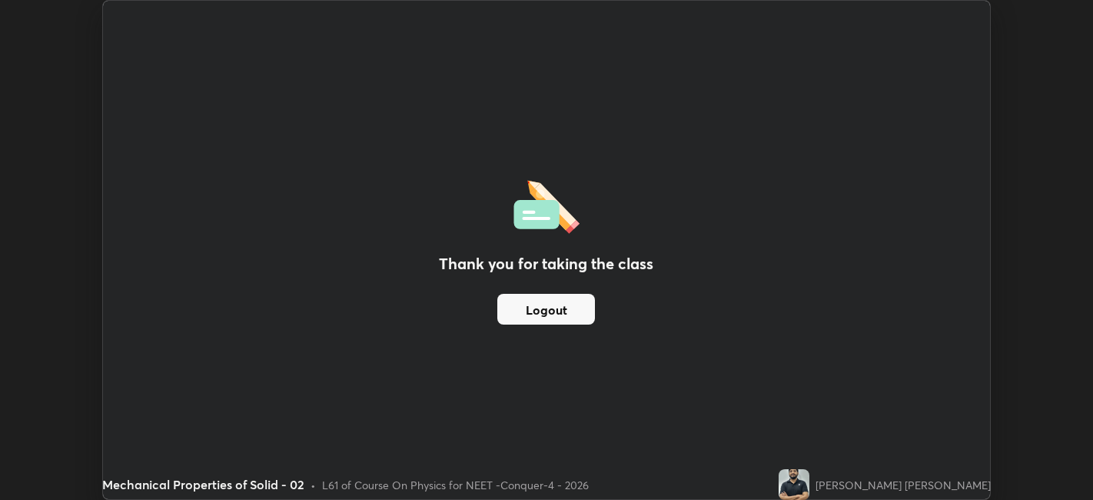
scroll to position [76389, 75795]
